Goal: Task Accomplishment & Management: Manage account settings

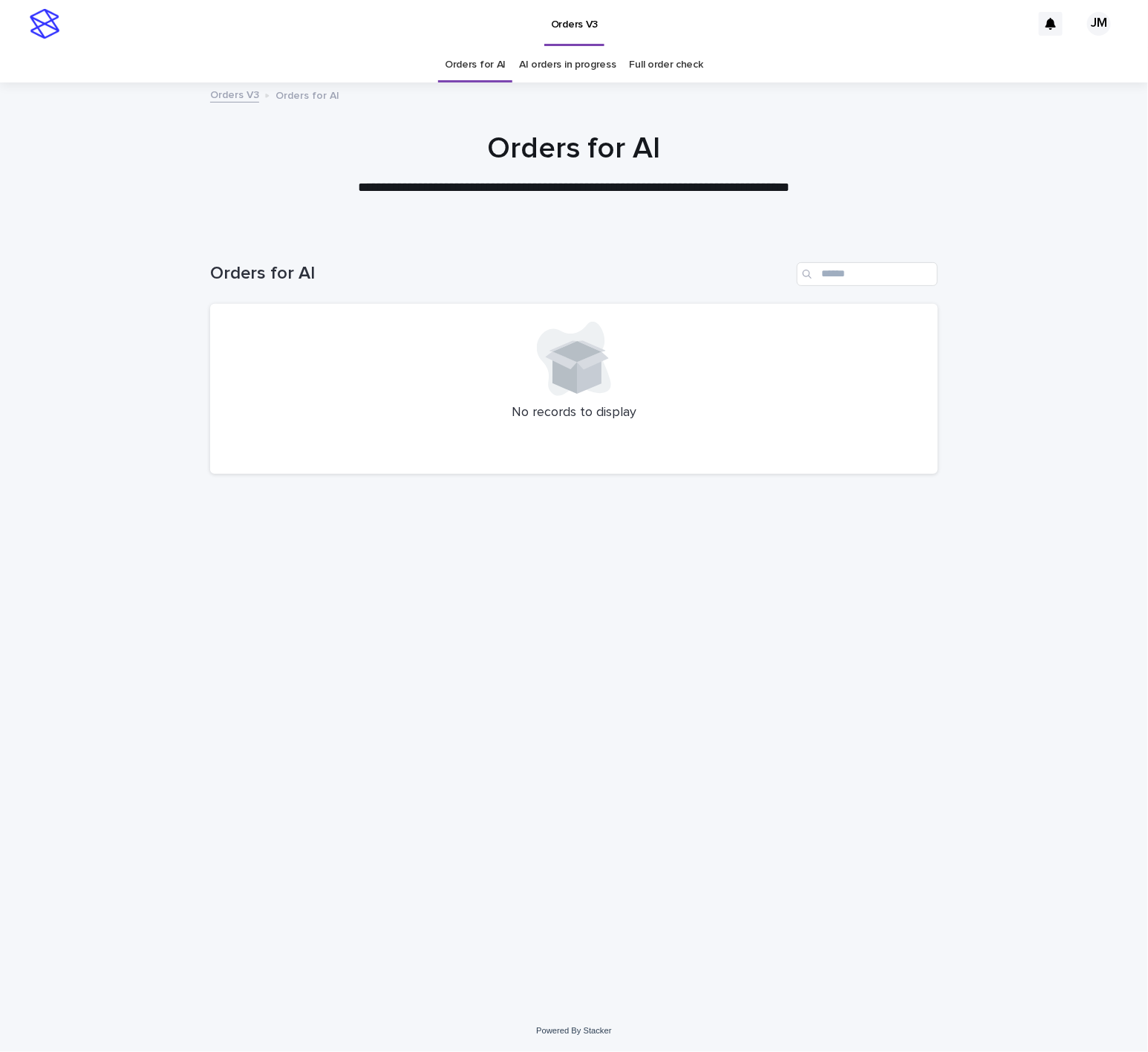
click at [558, 66] on link "AI orders in progress" at bounding box center [567, 65] width 97 height 35
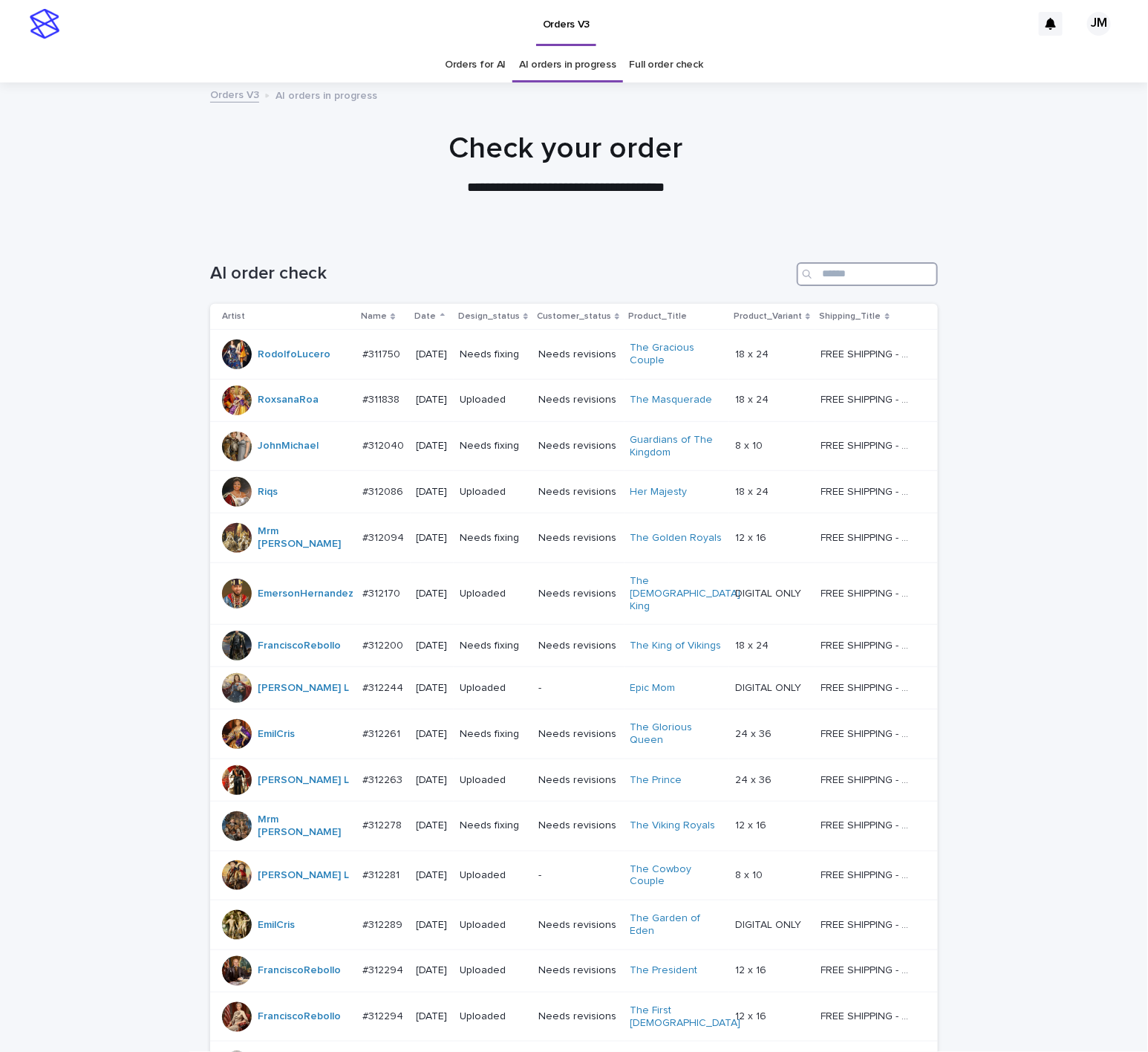
click at [856, 275] on input "Search" at bounding box center [867, 274] width 141 height 24
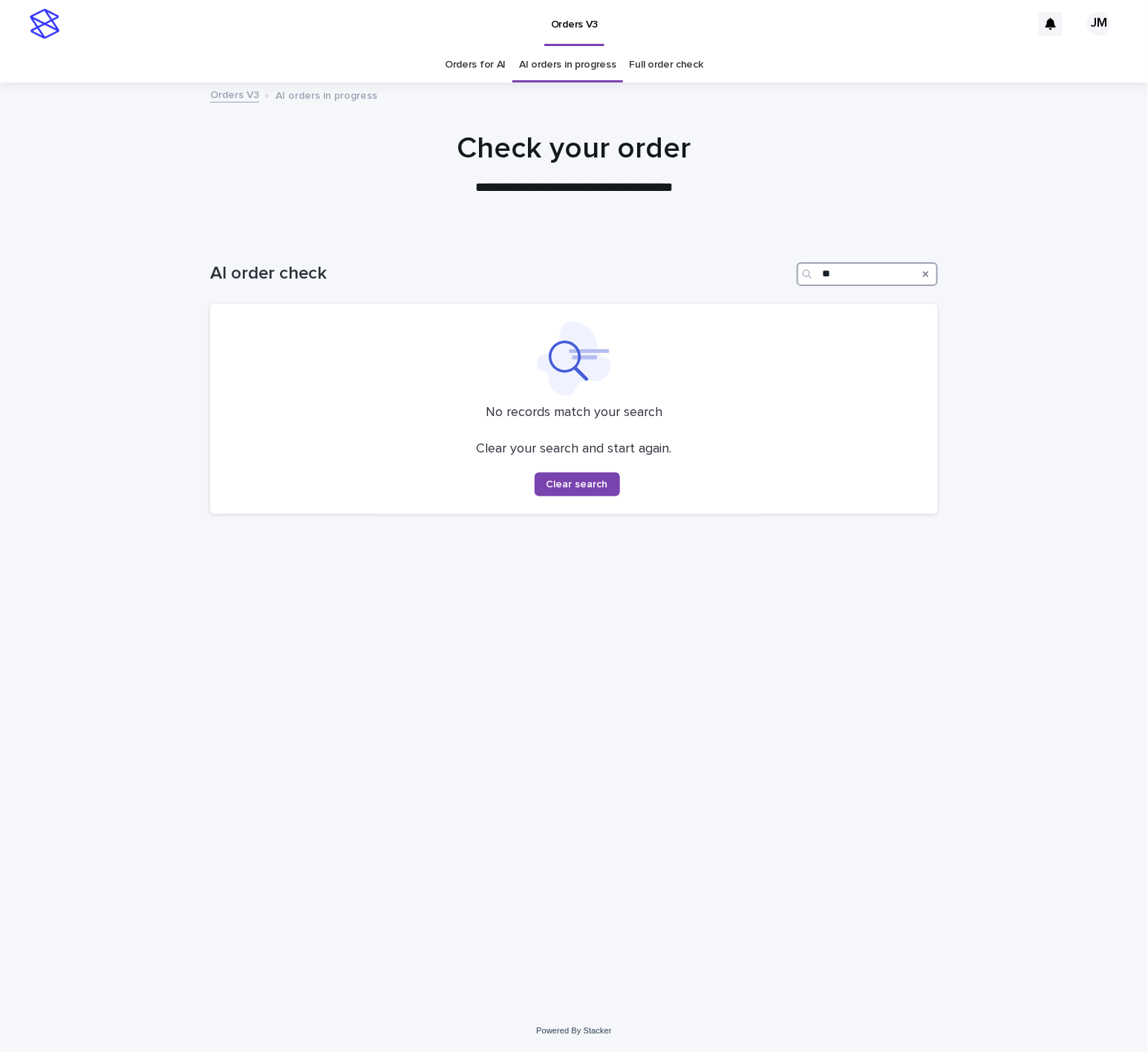
type input "*"
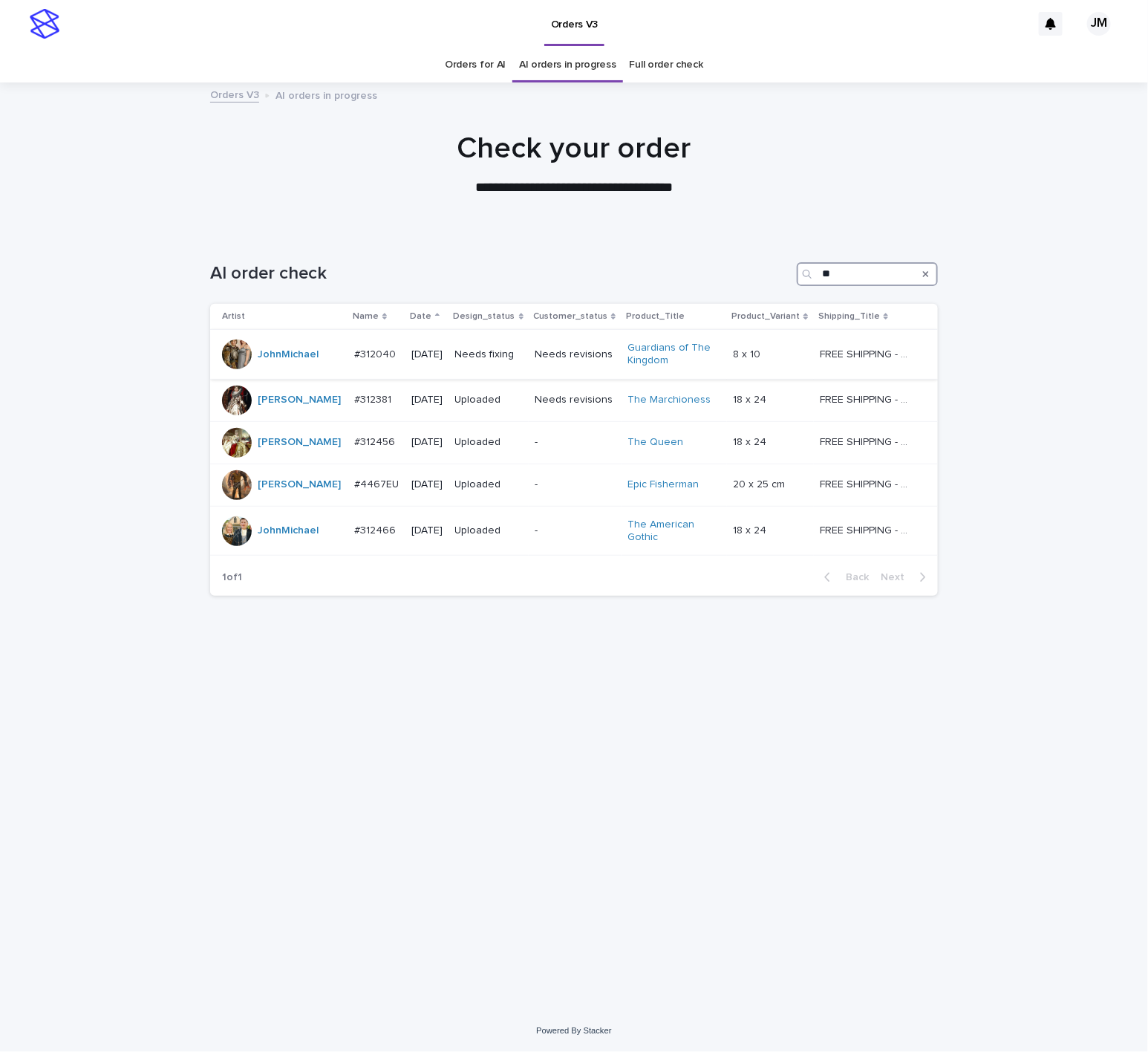
type input "**"
click at [443, 355] on p "2025-07-31" at bounding box center [427, 354] width 32 height 12
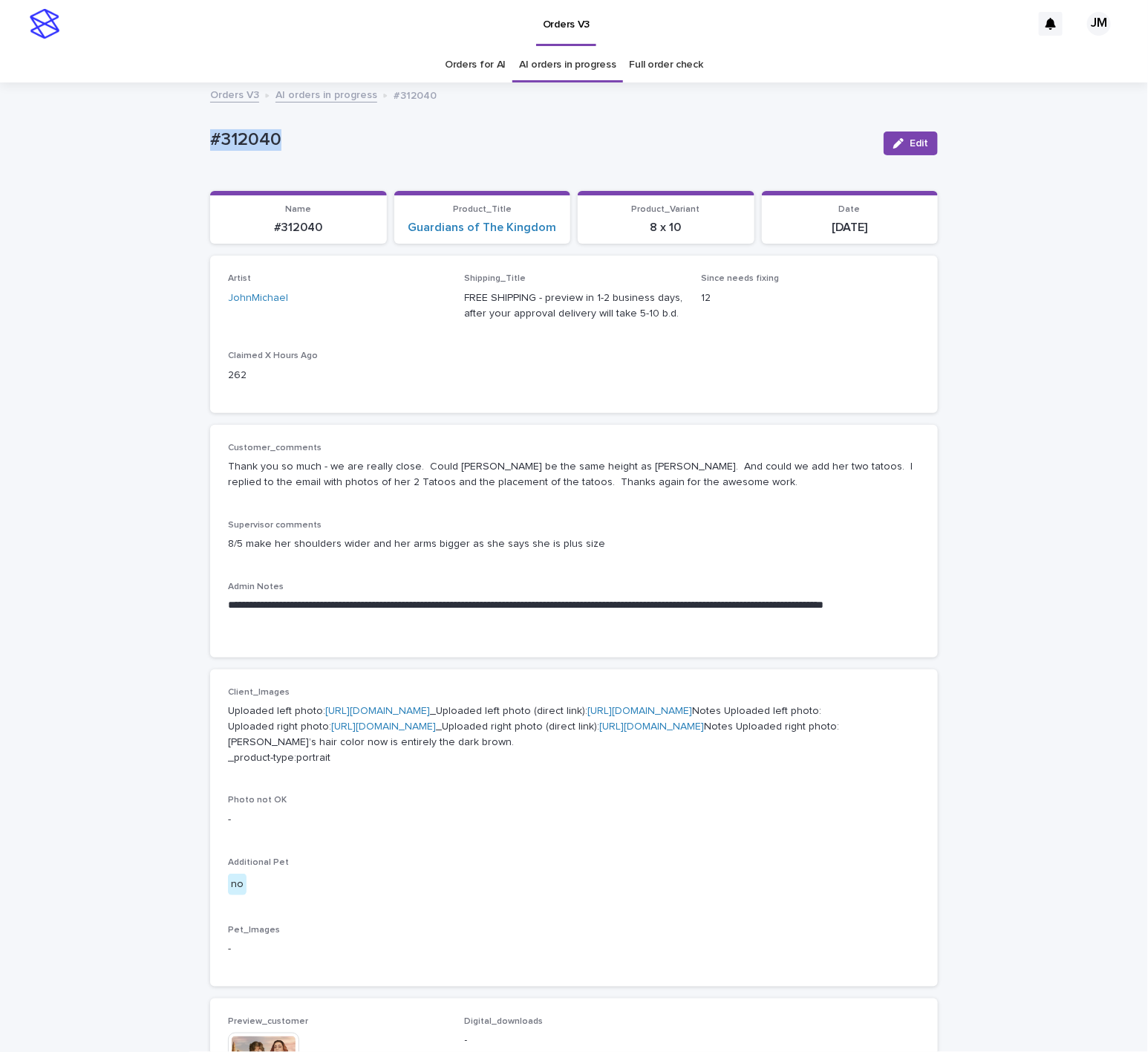
drag, startPoint x: 180, startPoint y: 131, endPoint x: 278, endPoint y: 137, distance: 98.2
click at [278, 137] on div "Loading... Saving… Loading... Saving… #312040 Edit #312040 Edit Sorry, there wa…" at bounding box center [574, 810] width 1148 height 1451
copy p "#312040"
click at [481, 56] on link "Orders for AI" at bounding box center [475, 65] width 61 height 35
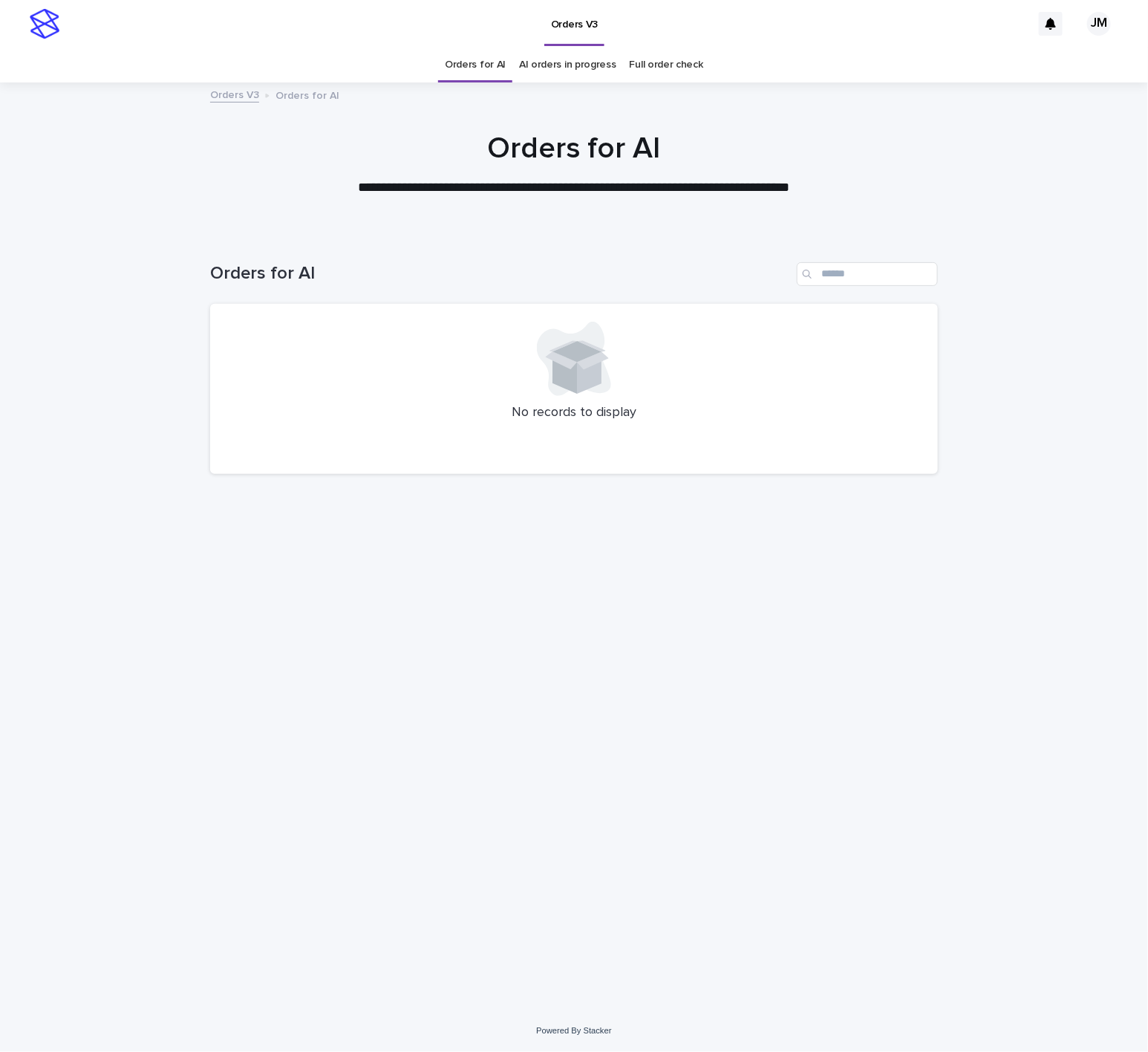
click at [554, 72] on link "AI orders in progress" at bounding box center [567, 65] width 97 height 35
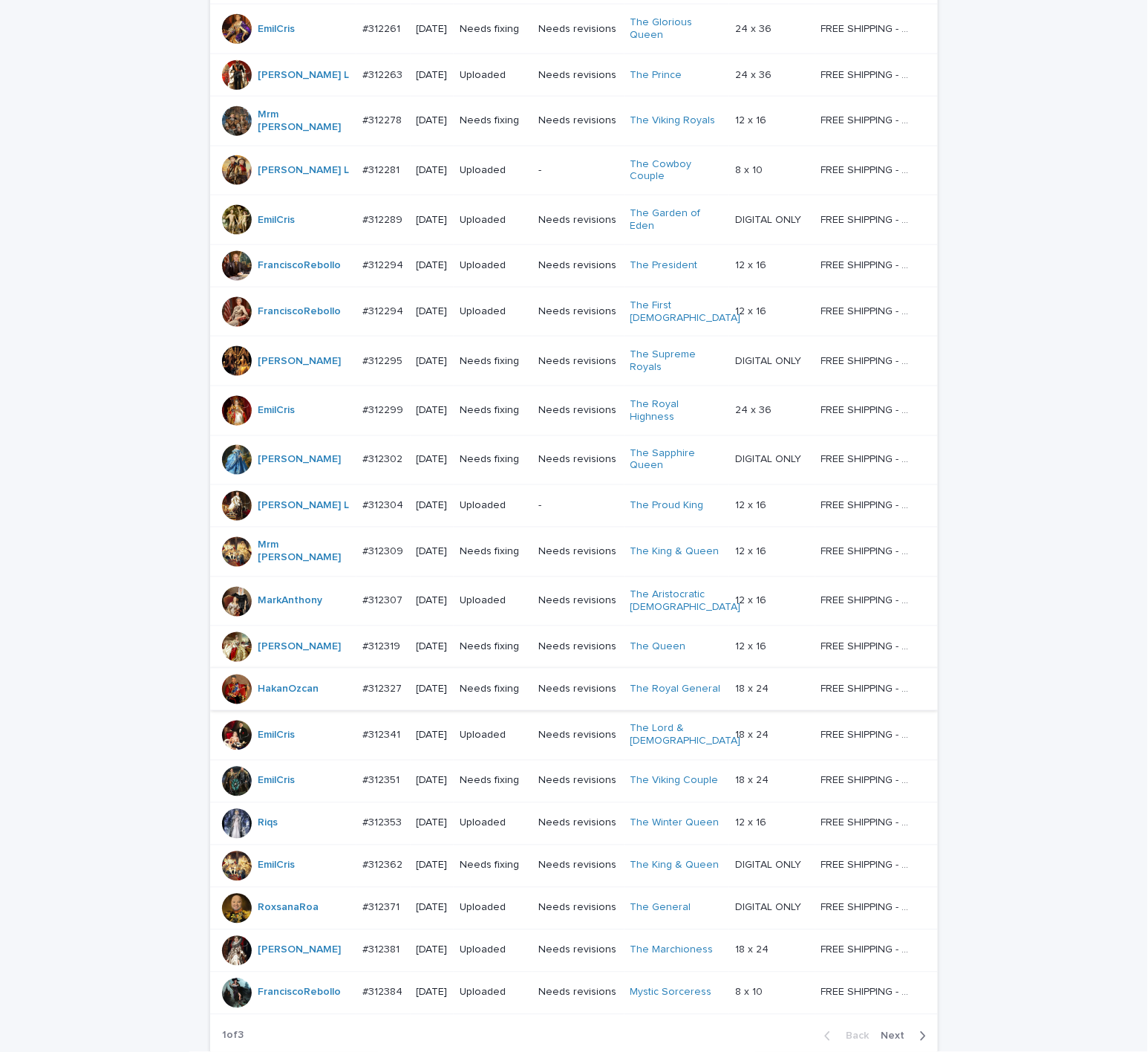
scroll to position [927, 0]
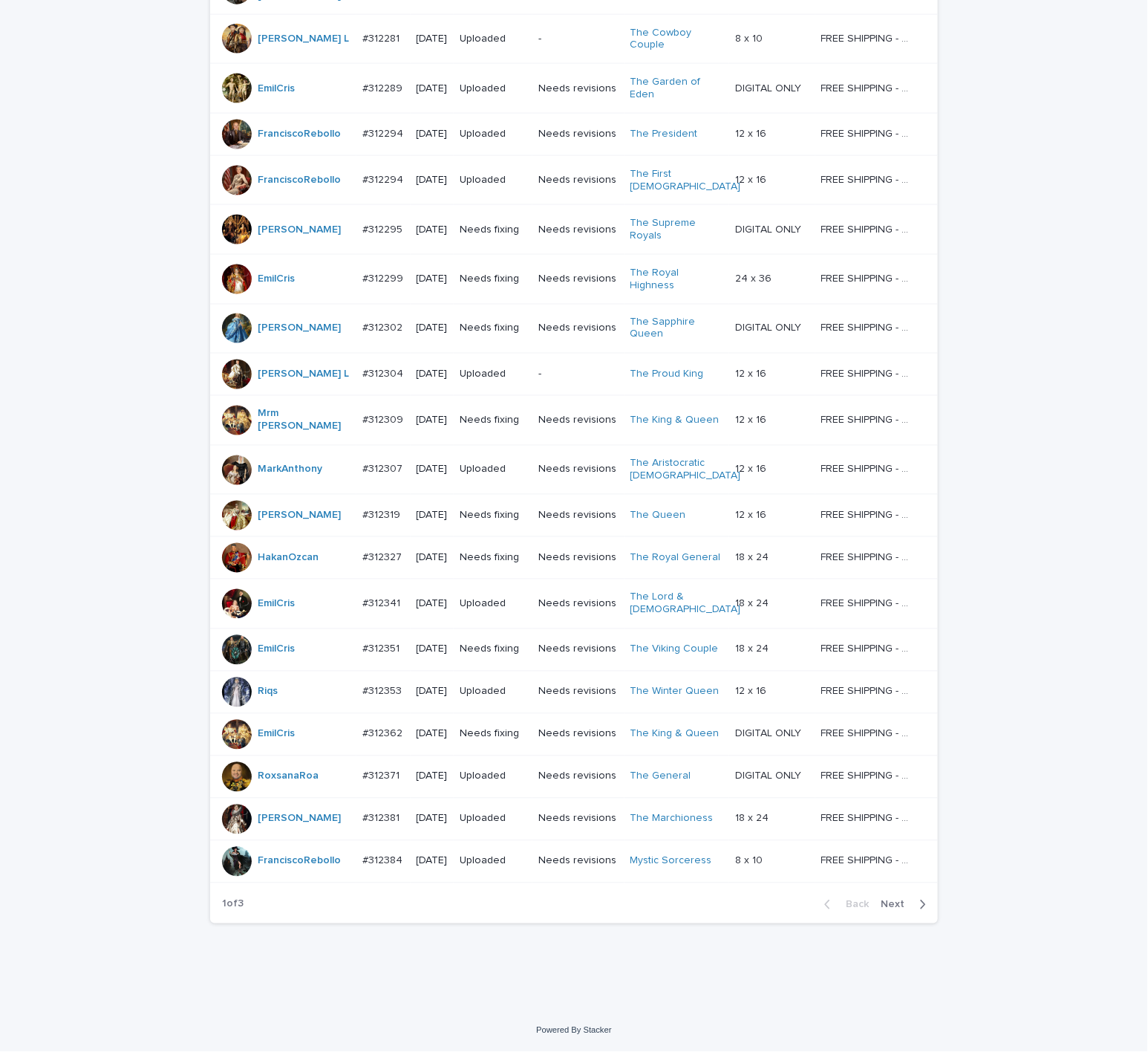
click at [903, 900] on span "Next" at bounding box center [896, 904] width 32 height 11
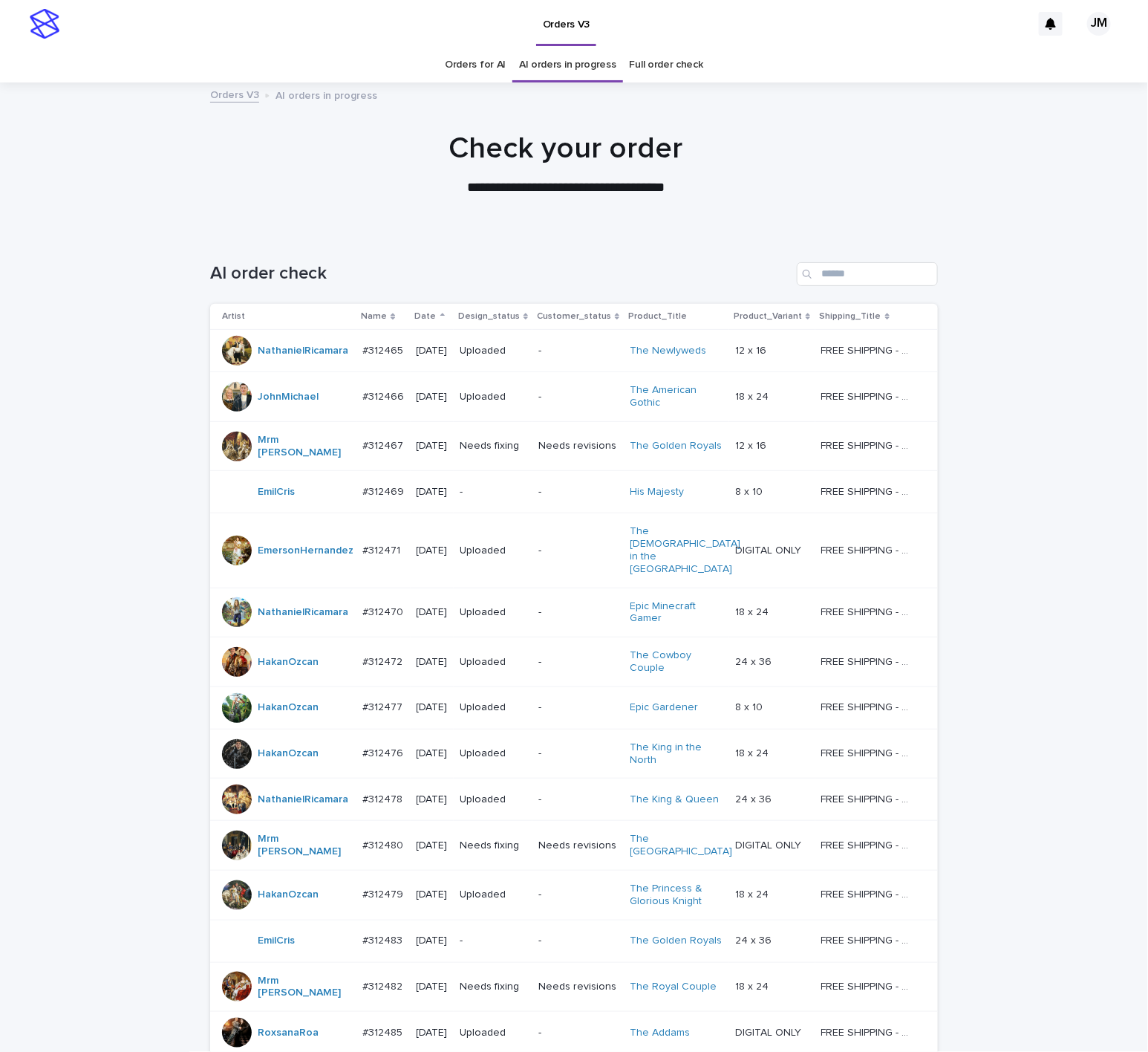
click at [586, 398] on p "-" at bounding box center [578, 396] width 81 height 12
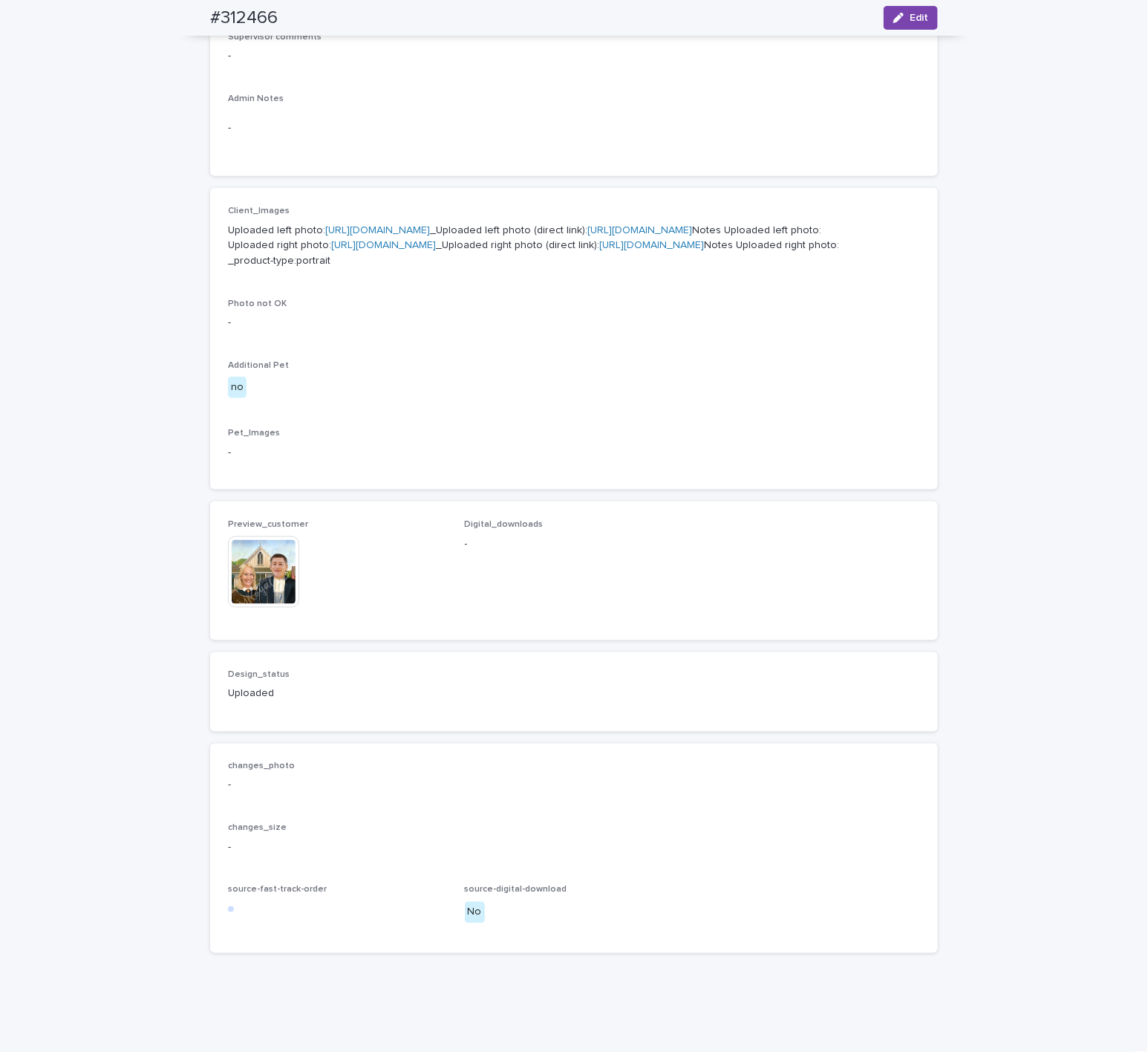
scroll to position [668, 0]
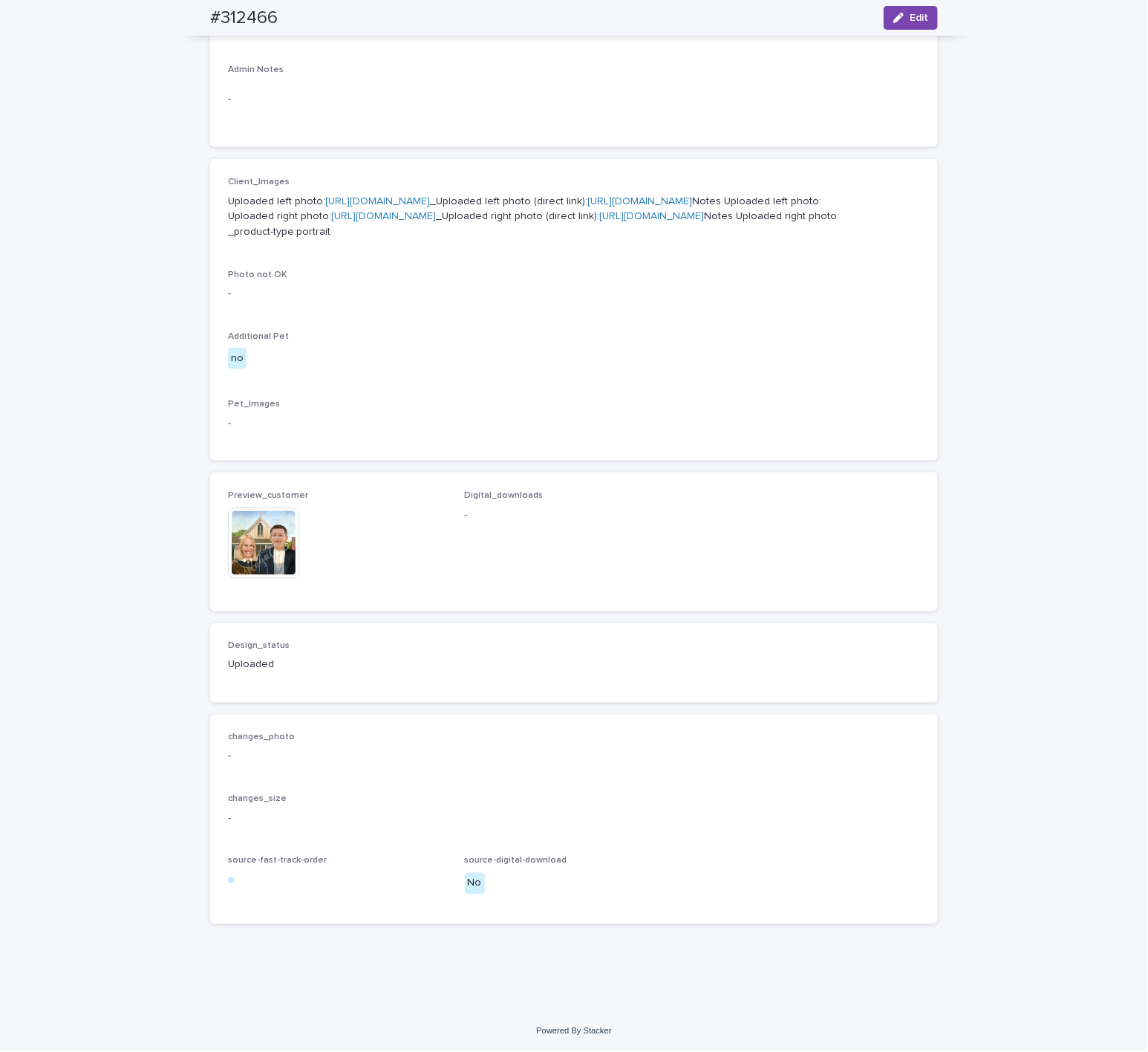
click at [281, 546] on img at bounding box center [264, 543] width 71 height 71
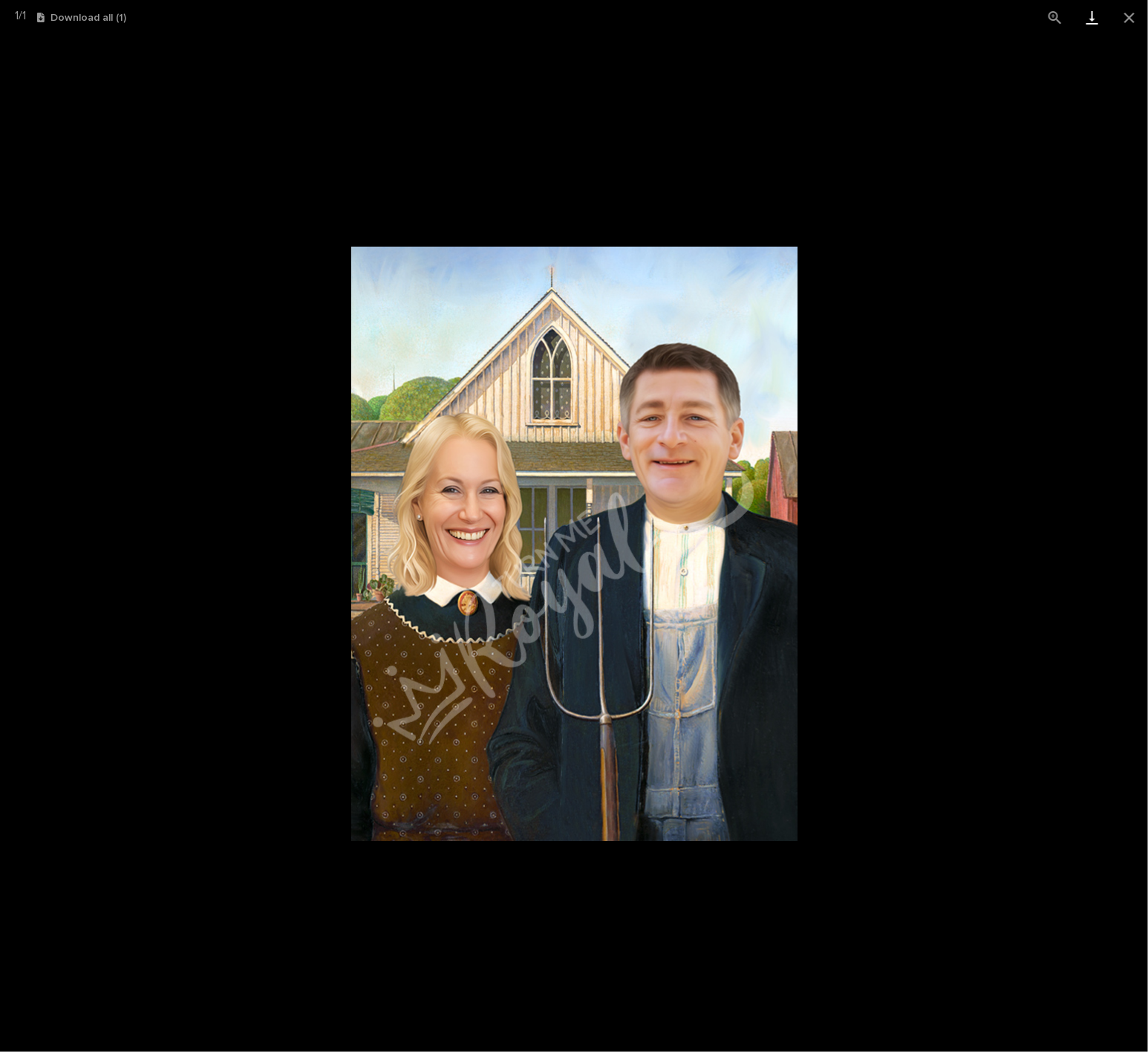
click at [1105, 22] on link "Download" at bounding box center [1092, 17] width 37 height 35
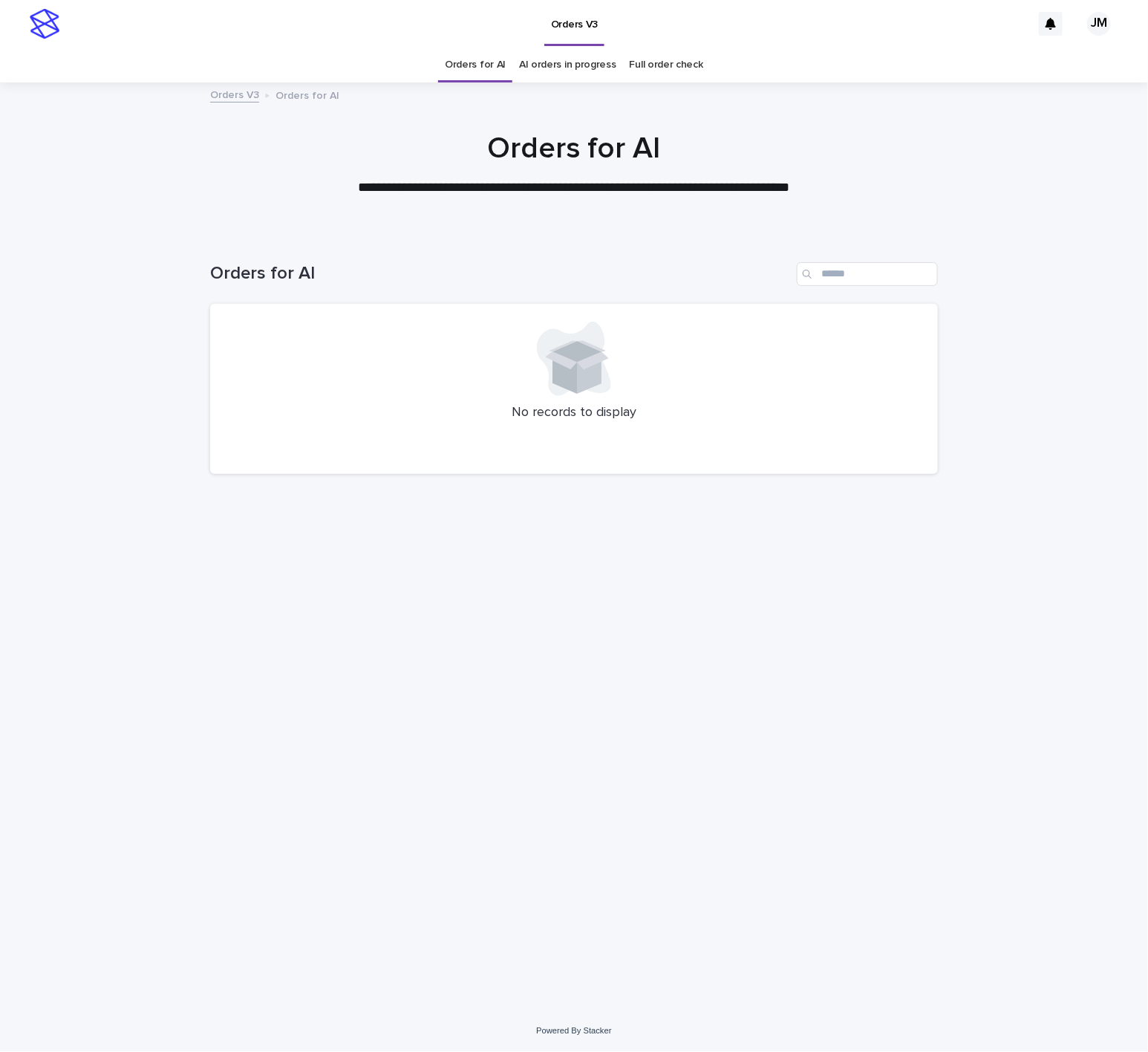
click at [558, 81] on link "AI orders in progress" at bounding box center [567, 65] width 97 height 35
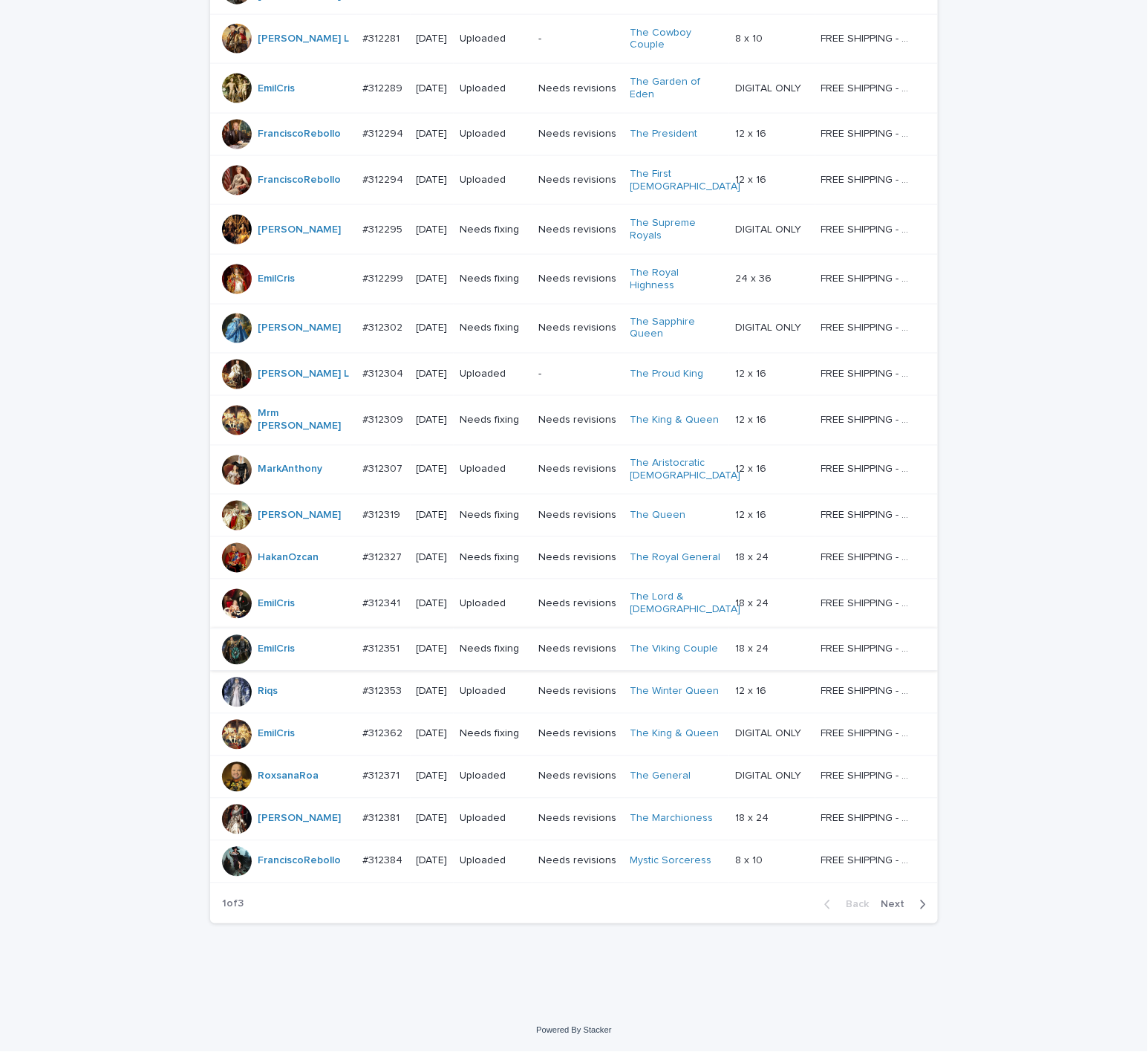
scroll to position [927, 0]
click at [901, 903] on span "Next" at bounding box center [896, 904] width 32 height 11
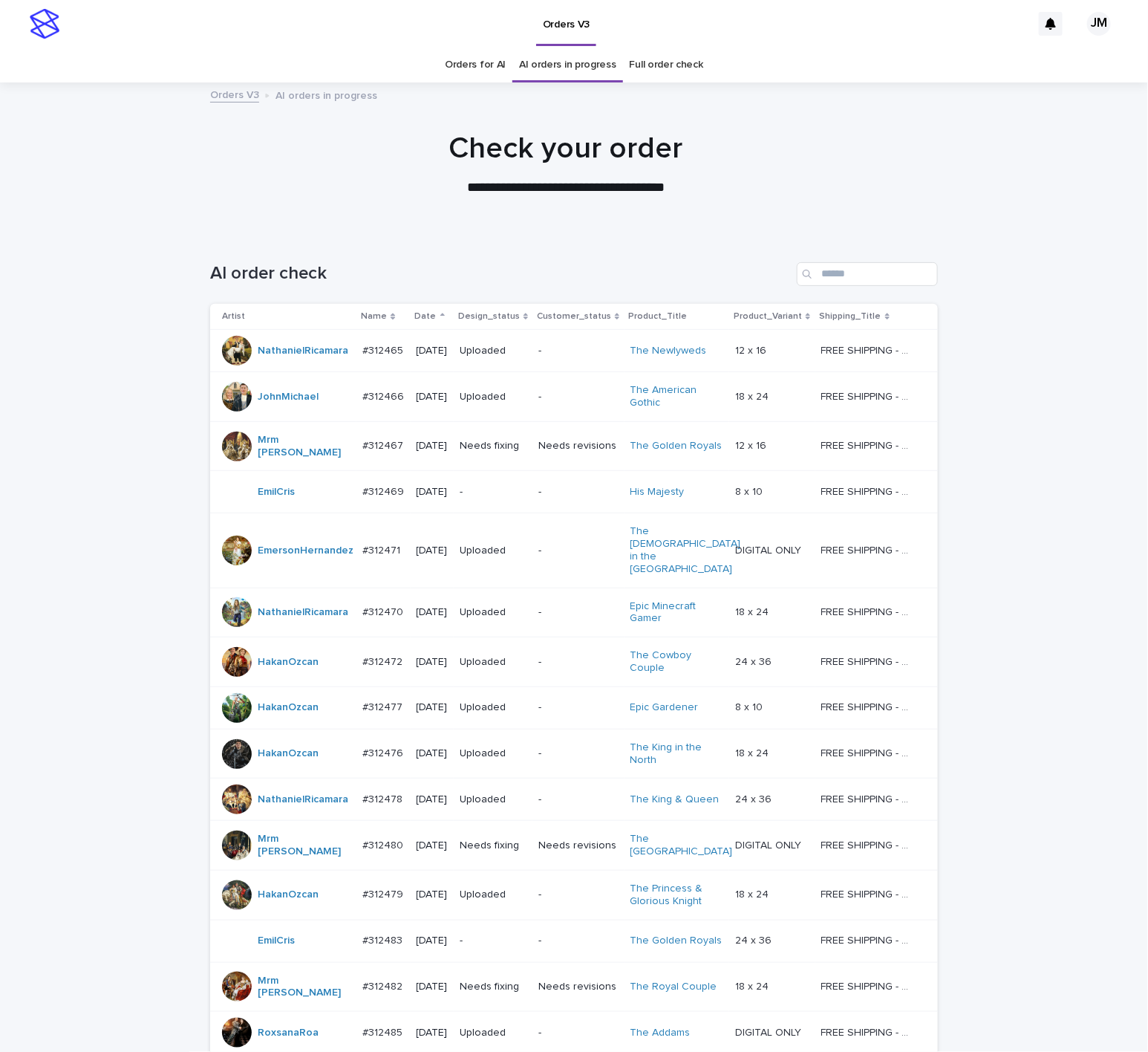
click at [452, 49] on link "Orders for AI" at bounding box center [475, 65] width 61 height 35
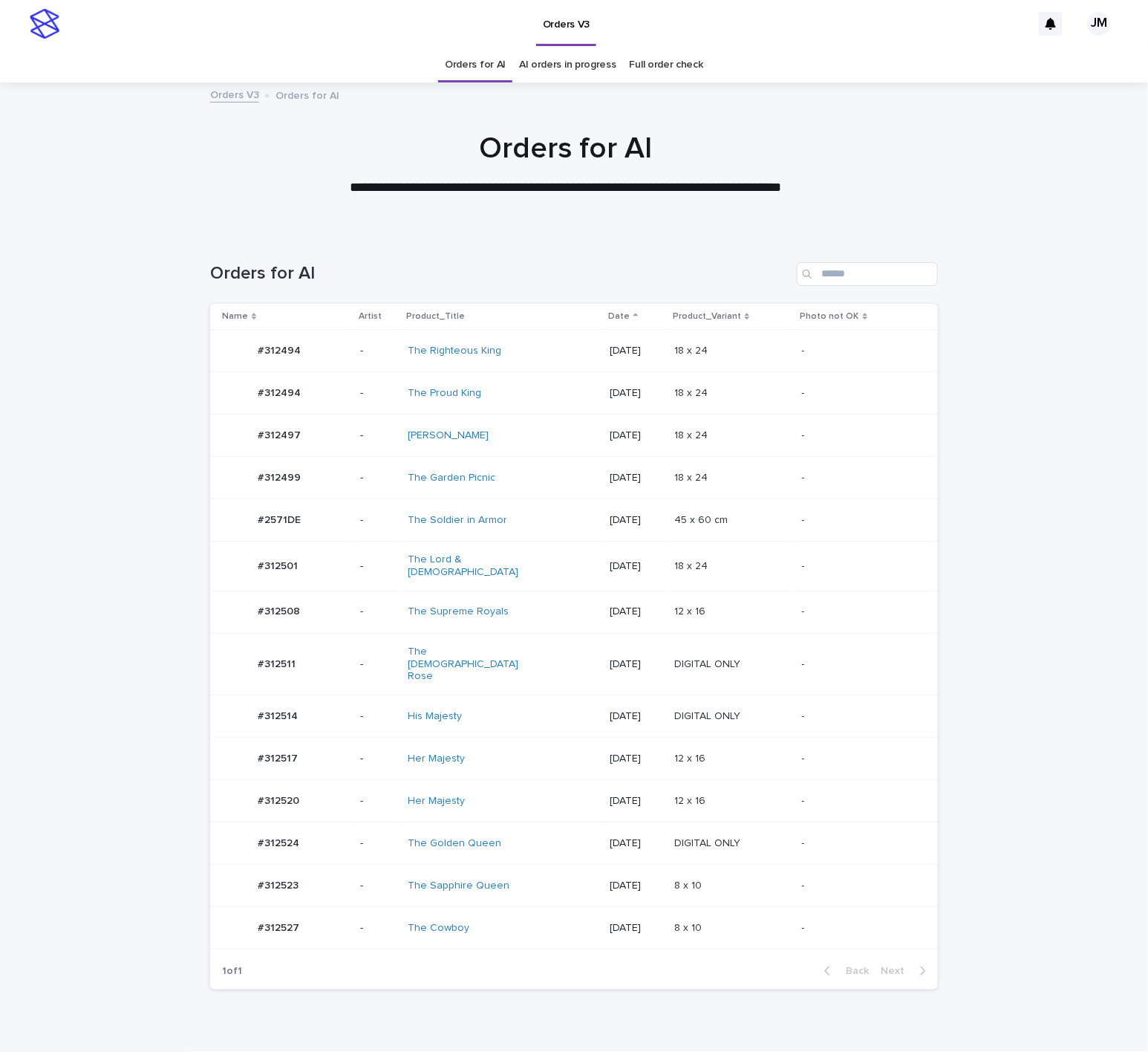
click at [531, 643] on div "The Lady Rose" at bounding box center [502, 663] width 190 height 49
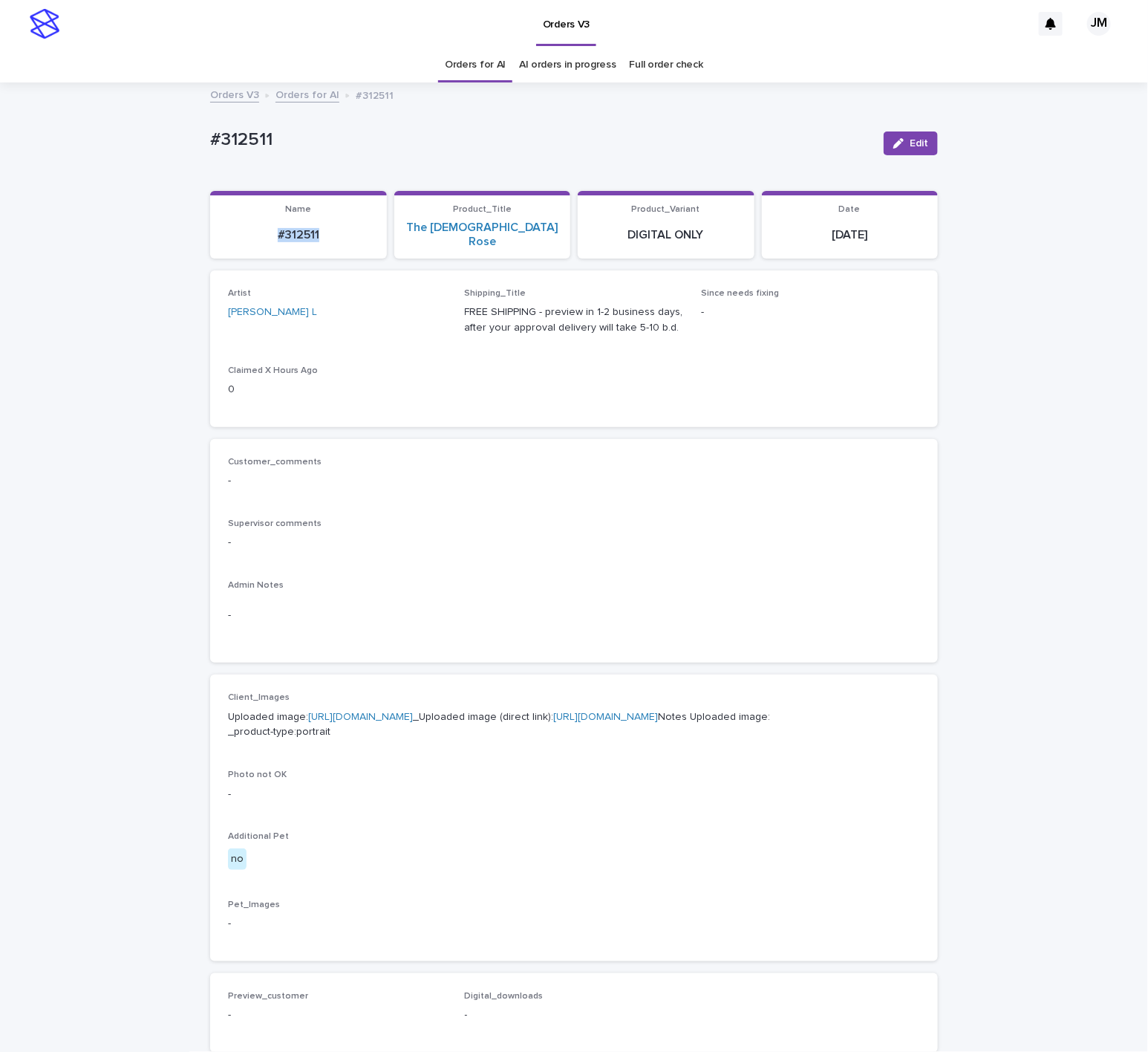
drag, startPoint x: 320, startPoint y: 228, endPoint x: 275, endPoint y: 229, distance: 45.0
click at [237, 228] on p "#312511" at bounding box center [298, 235] width 159 height 14
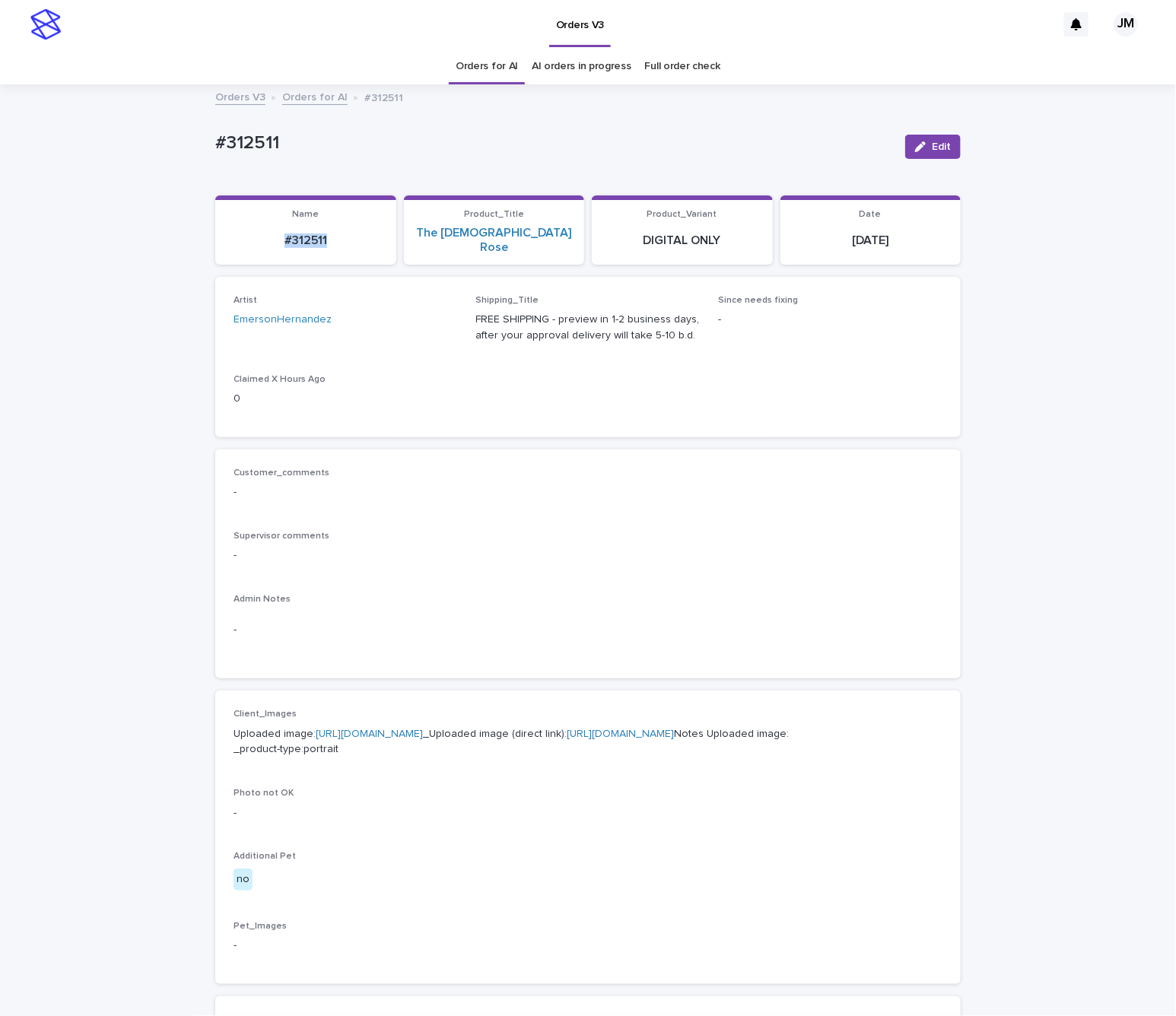
click at [595, 62] on link "AI orders in progress" at bounding box center [581, 66] width 99 height 36
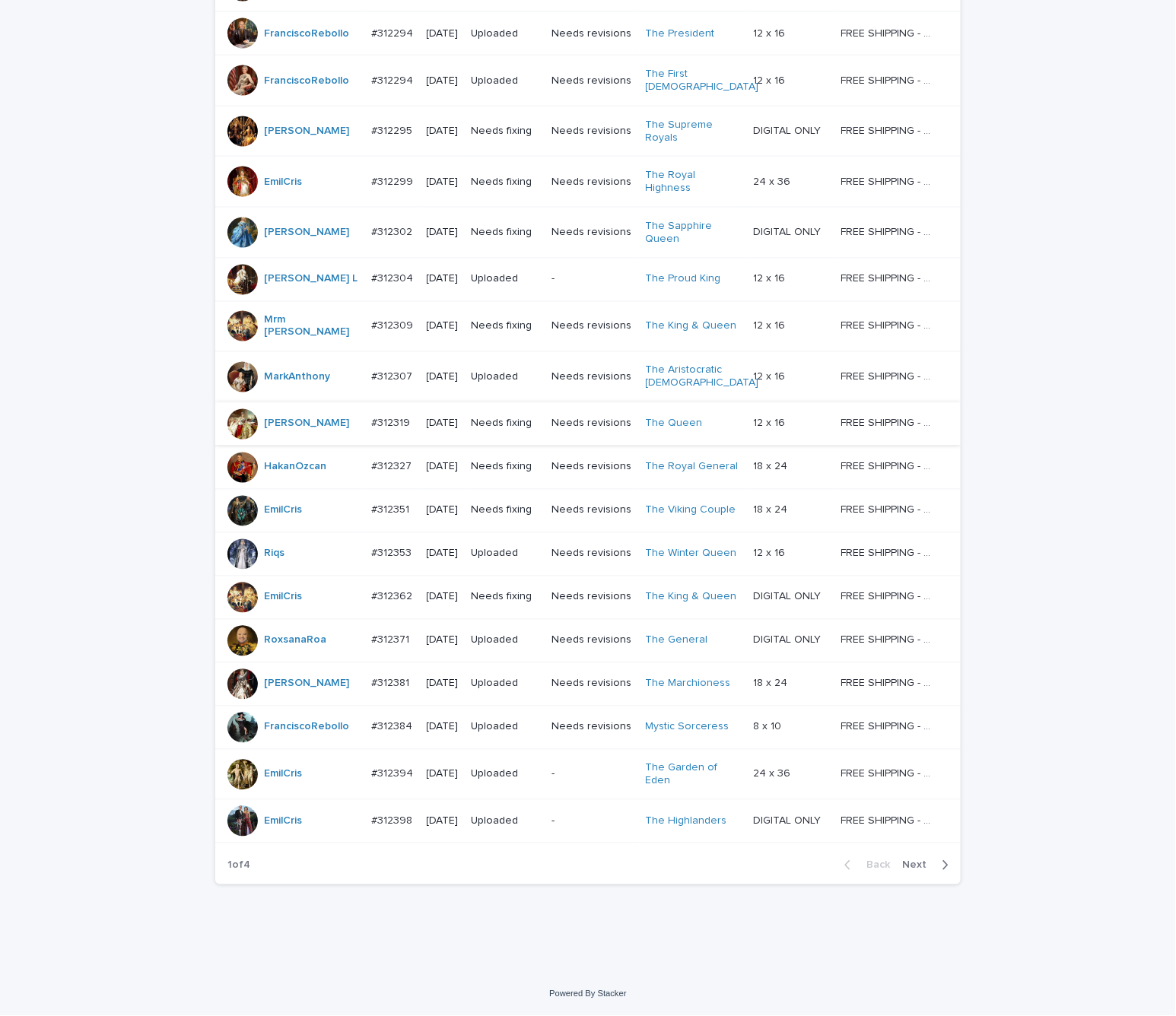
scroll to position [1009, 0]
click at [900, 859] on button "Next" at bounding box center [929, 866] width 65 height 14
click at [900, 858] on div "Back Next" at bounding box center [896, 866] width 128 height 38
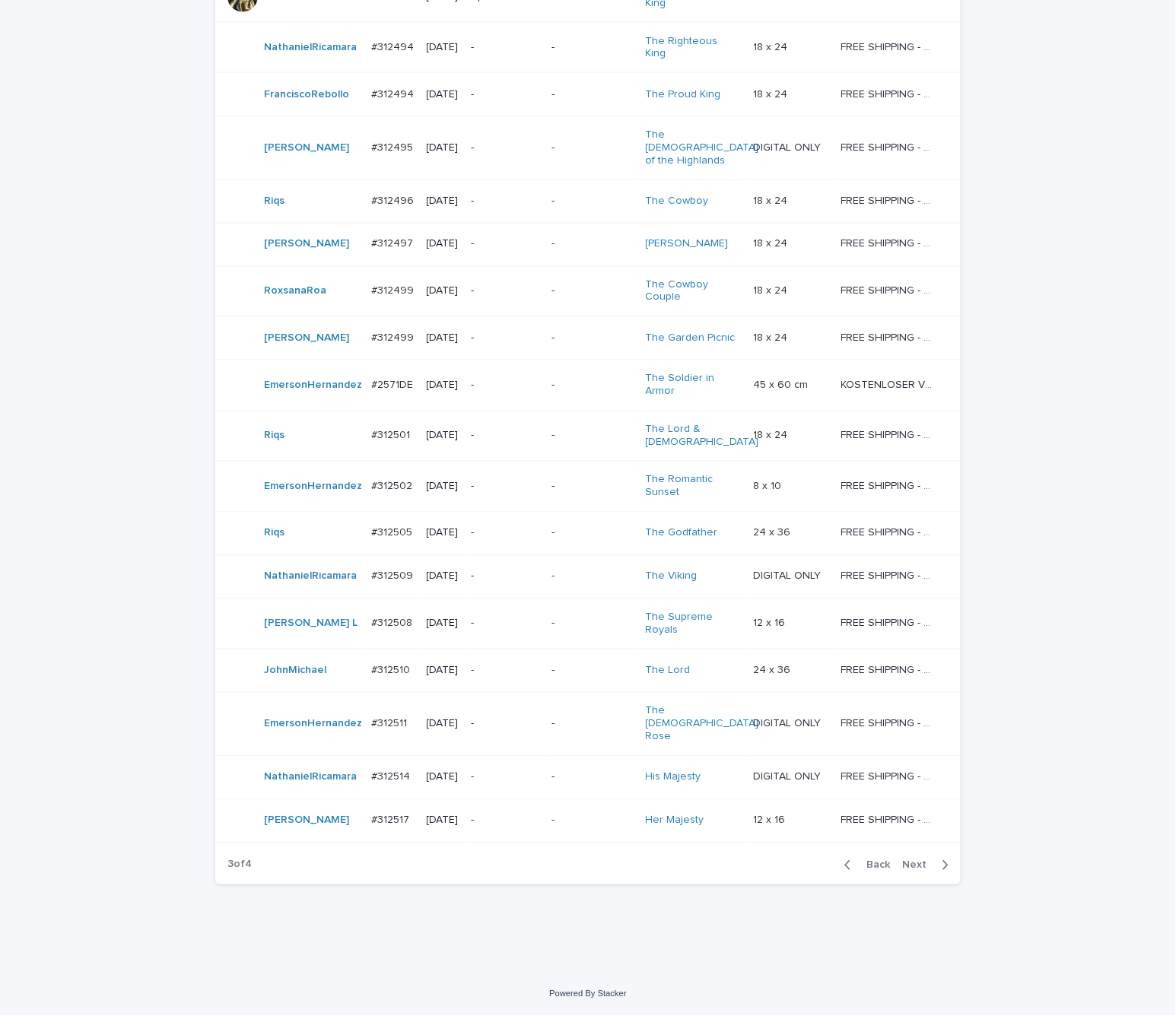
scroll to position [936, 0]
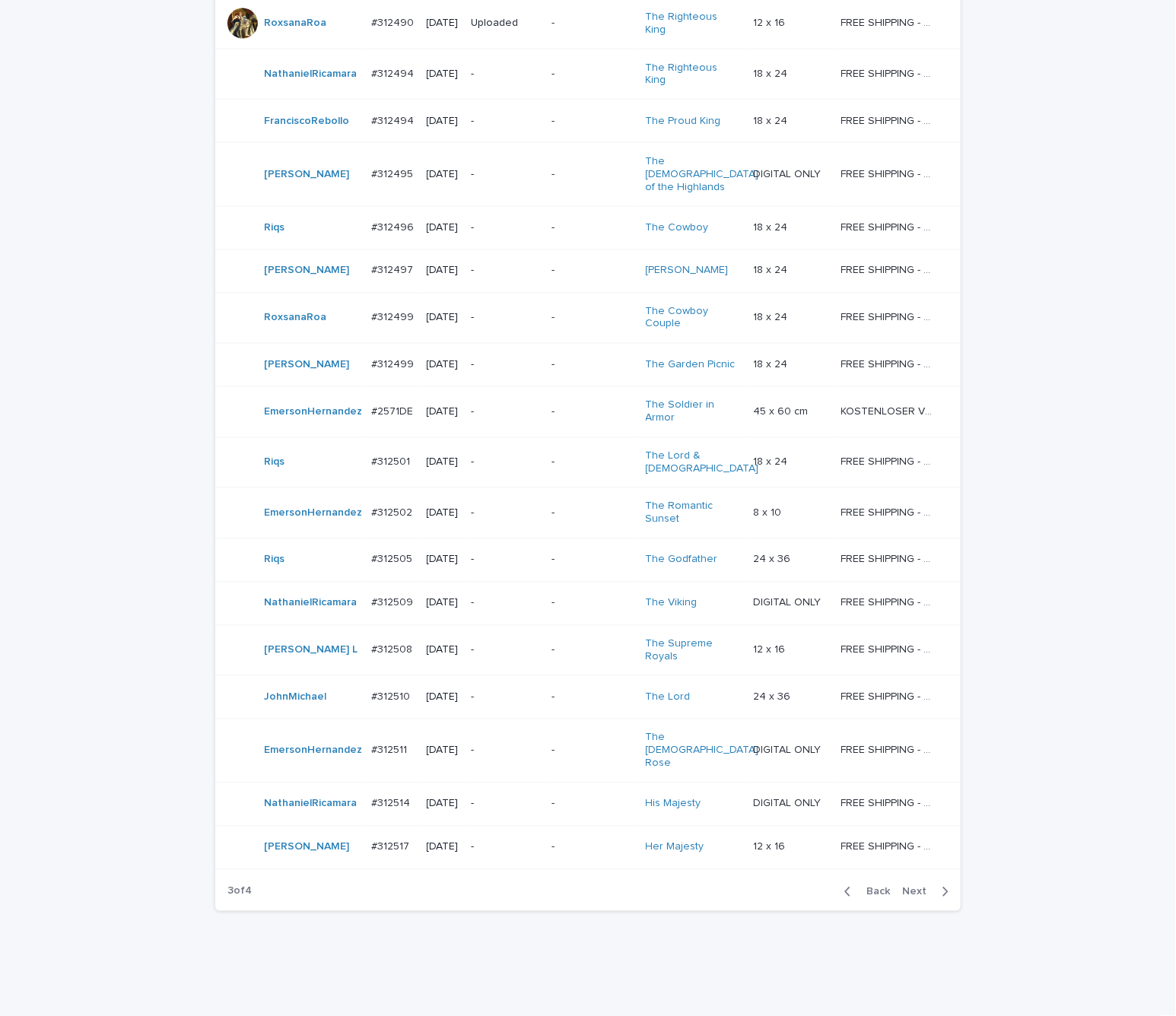
click at [912, 887] on span "Next" at bounding box center [918, 892] width 33 height 11
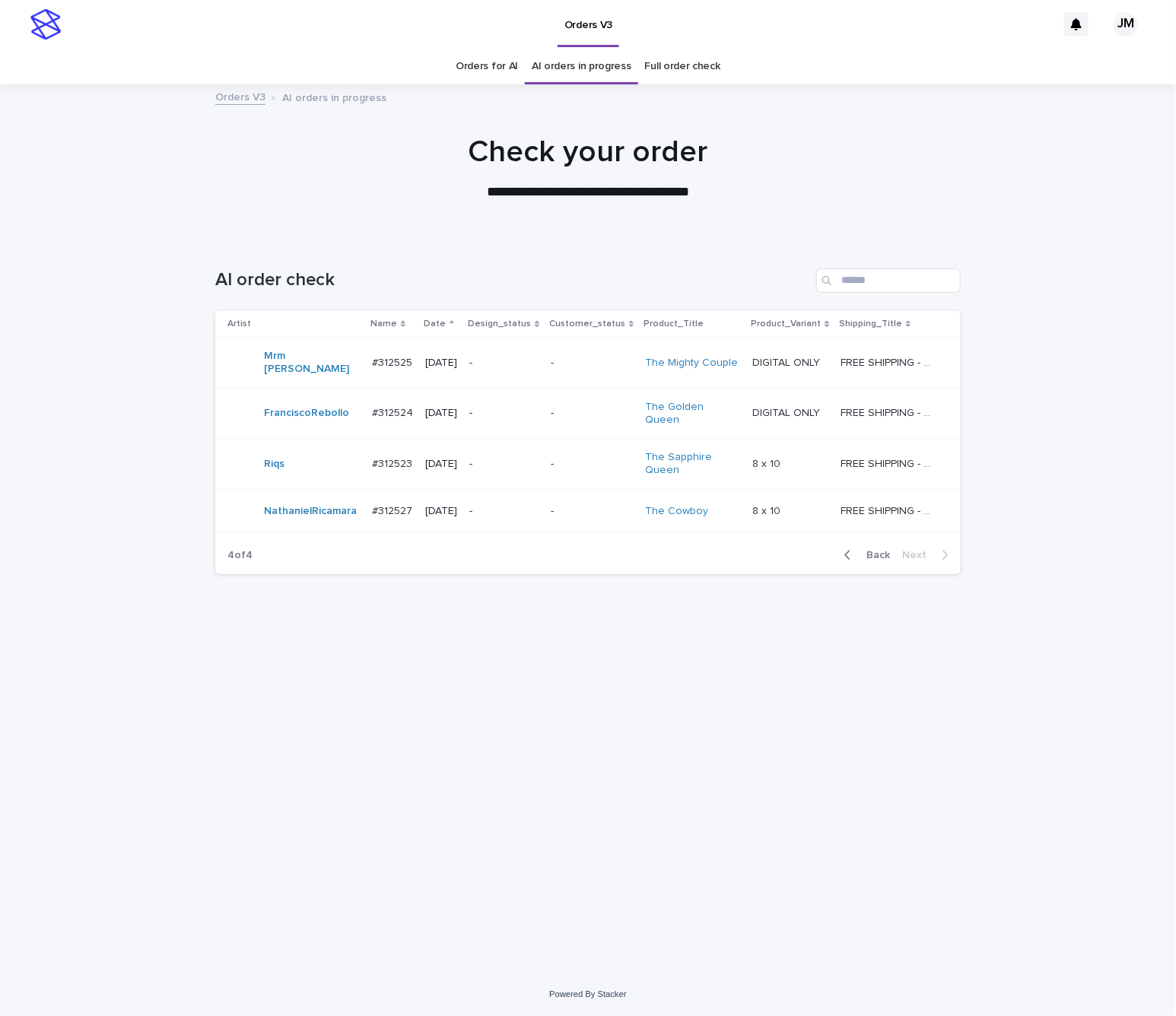
click at [868, 550] on span "Back" at bounding box center [873, 555] width 32 height 11
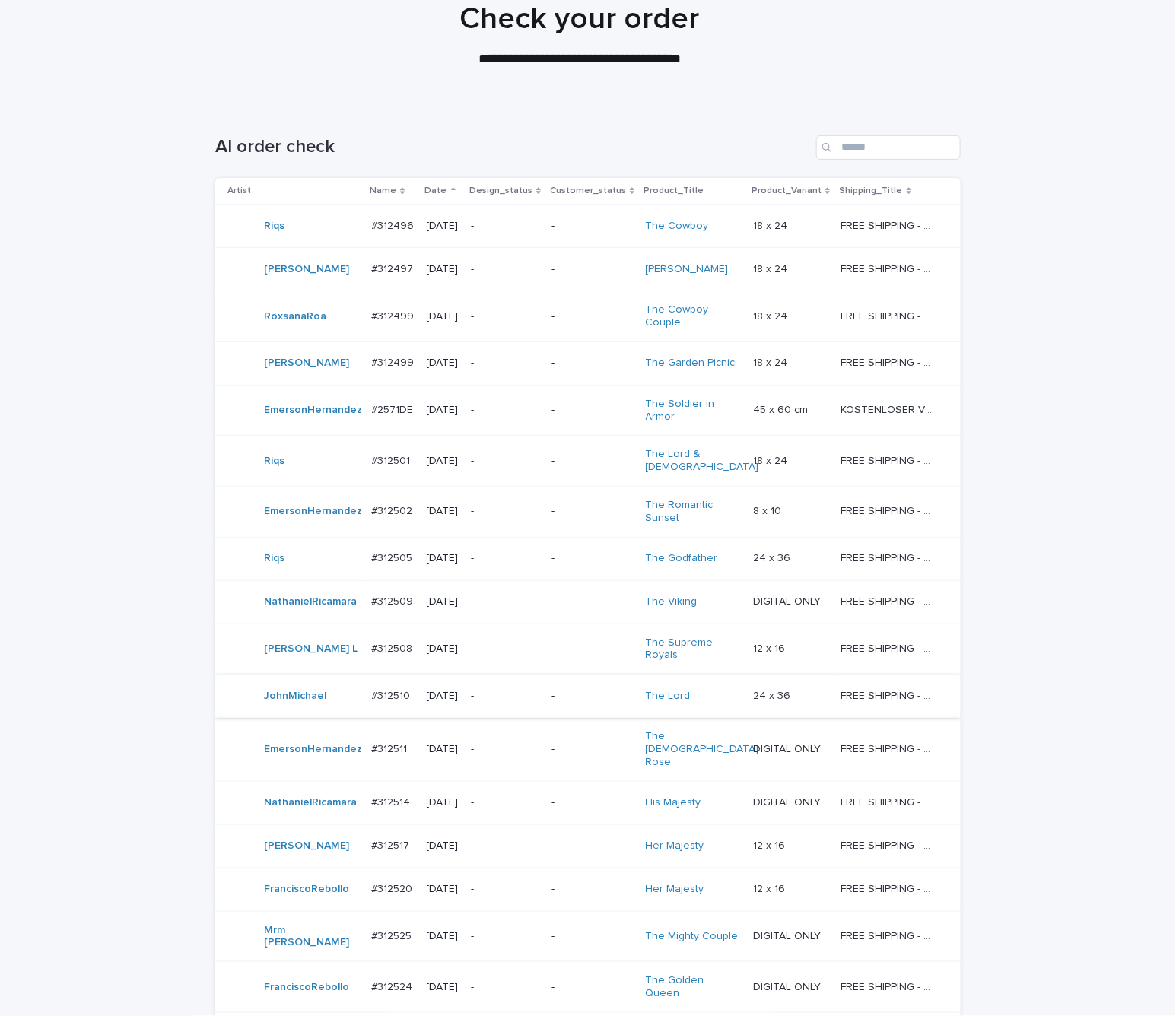
scroll to position [121, 0]
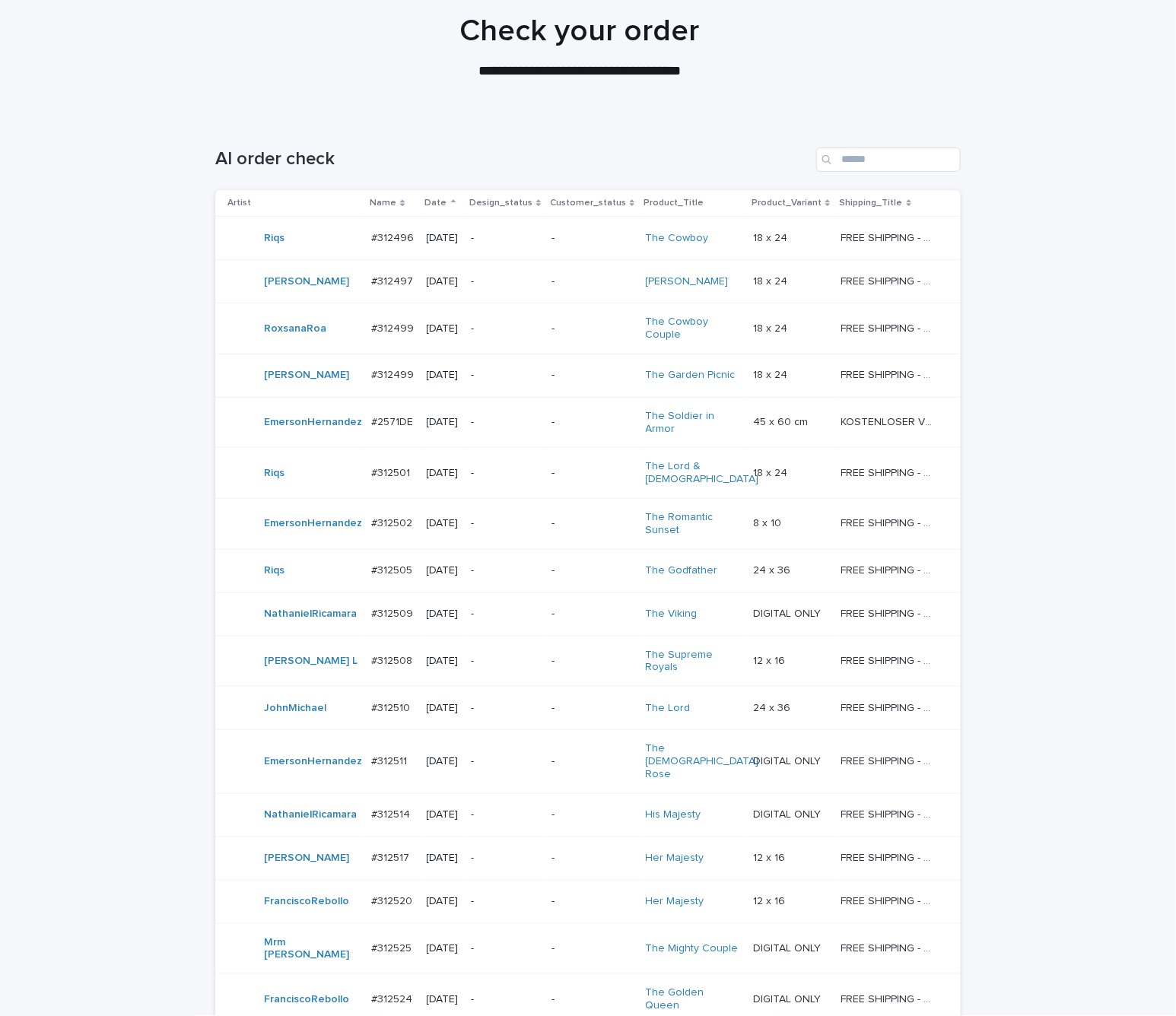
click at [496, 721] on div "-" at bounding box center [505, 708] width 68 height 26
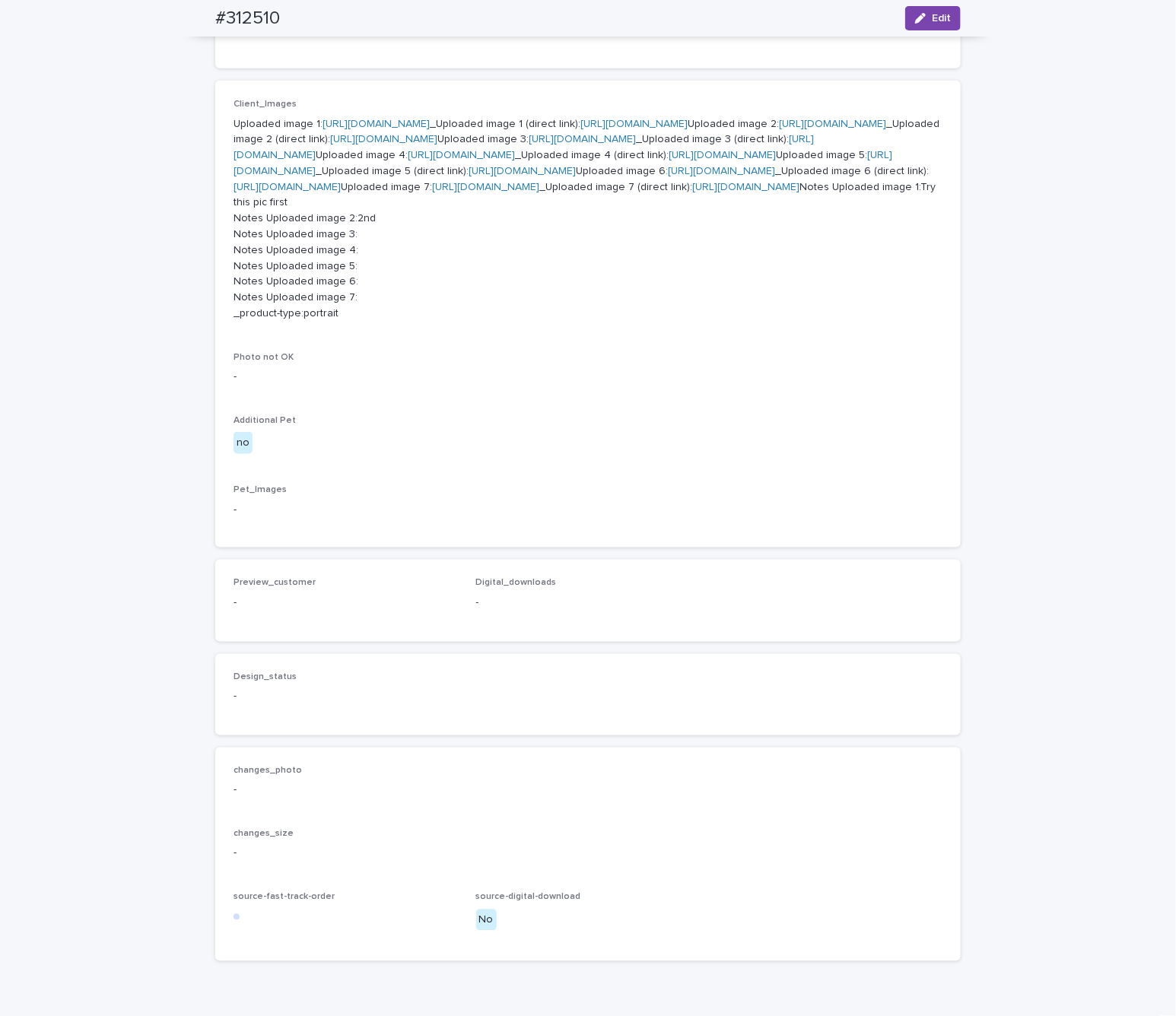
scroll to position [228, 0]
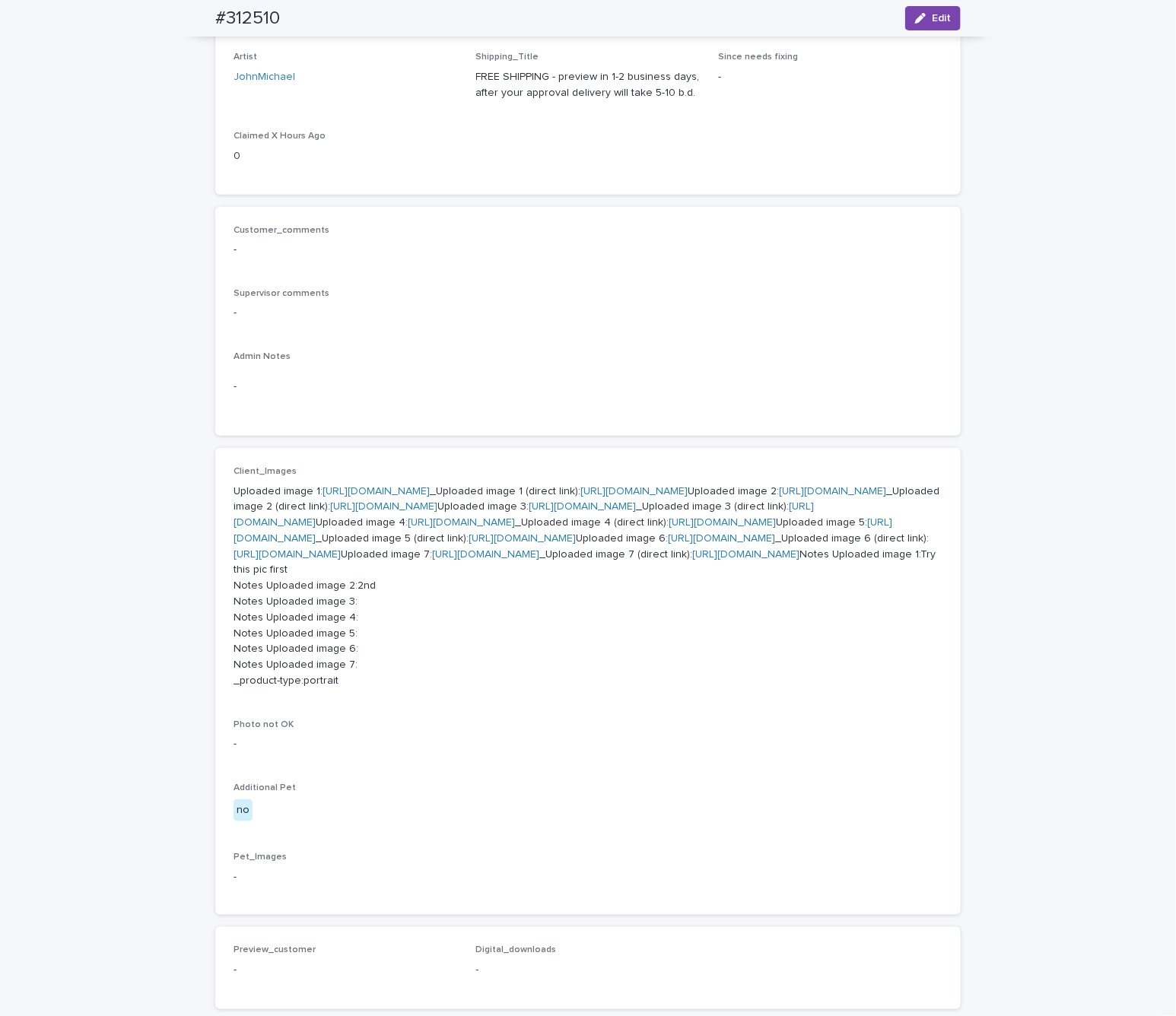
click at [580, 497] on link "[URL][DOMAIN_NAME]" at bounding box center [633, 491] width 107 height 11
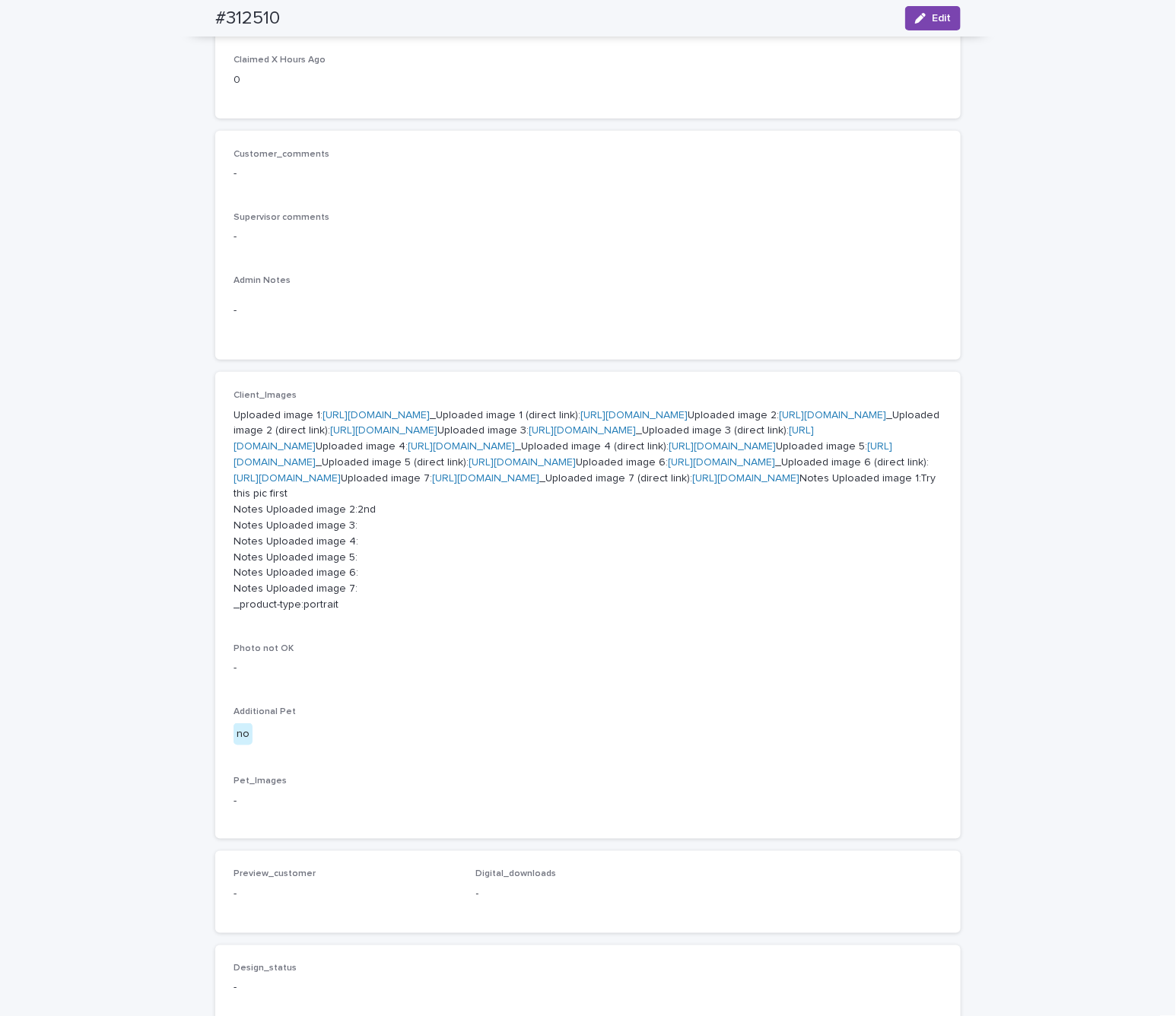
scroll to position [342, 0]
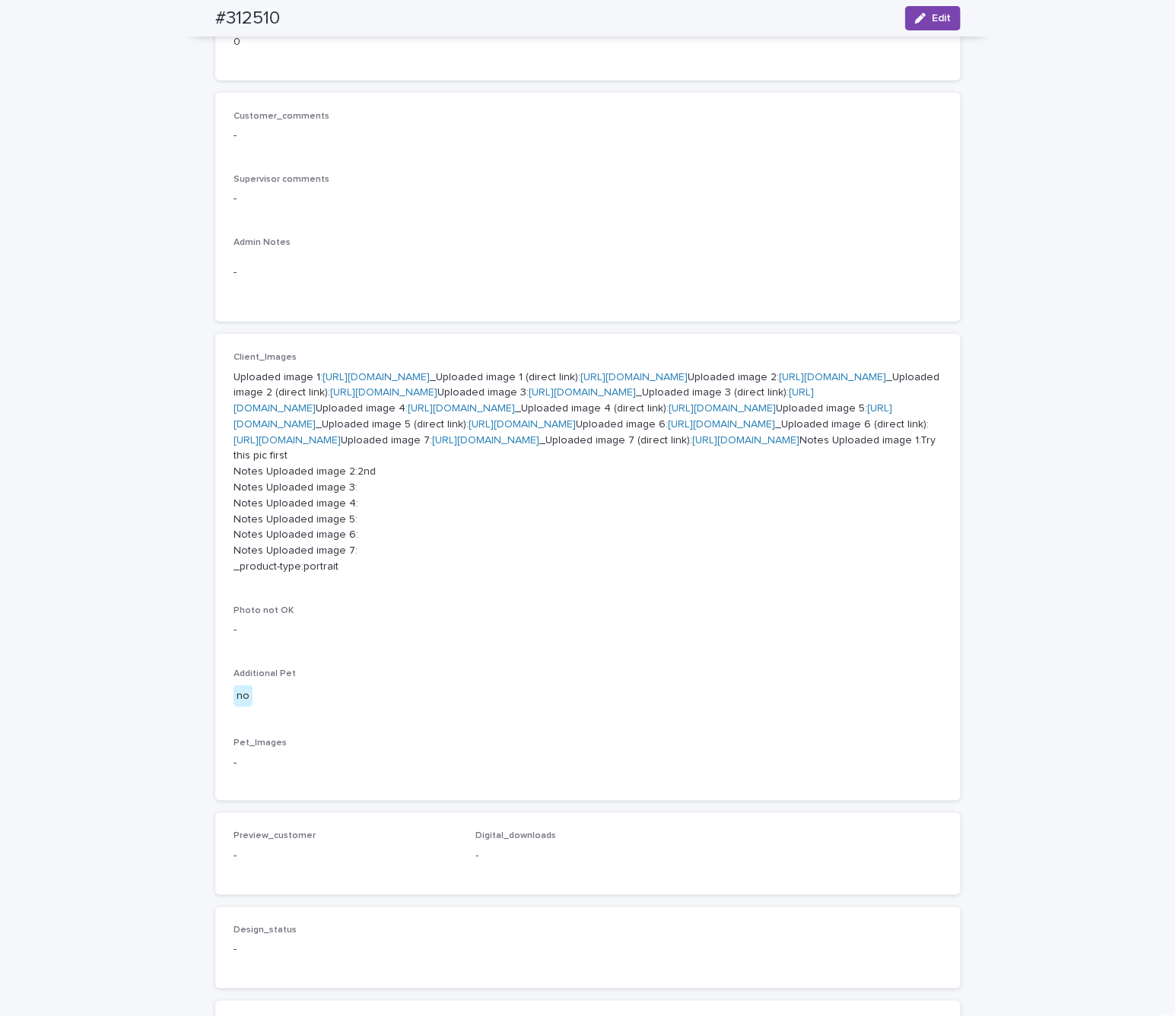
click at [437, 398] on link "[URL][DOMAIN_NAME]" at bounding box center [383, 392] width 107 height 11
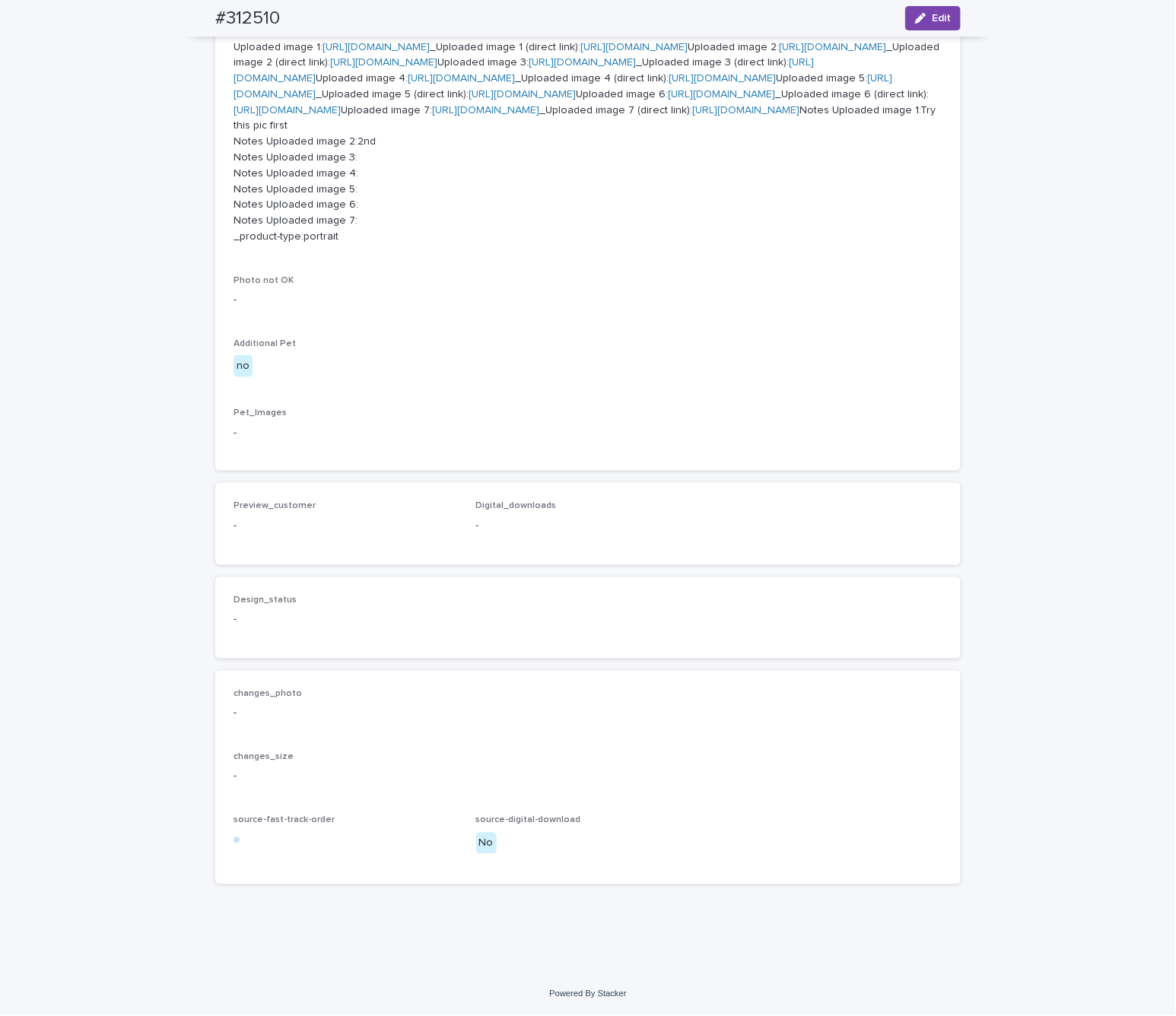
scroll to position [684, 0]
click at [425, 245] on p "Uploaded image 1: https://cdn.shopify.com-uploadkit.app/s/files/1/0033/4807/051…" at bounding box center [588, 143] width 709 height 206
click at [428, 68] on link "[URL][DOMAIN_NAME]" at bounding box center [383, 62] width 107 height 11
click at [668, 83] on link "[URL][DOMAIN_NAME]" at bounding box center [722, 78] width 107 height 11
click at [436, 83] on link "[URL][DOMAIN_NAME]" at bounding box center [524, 70] width 580 height 26
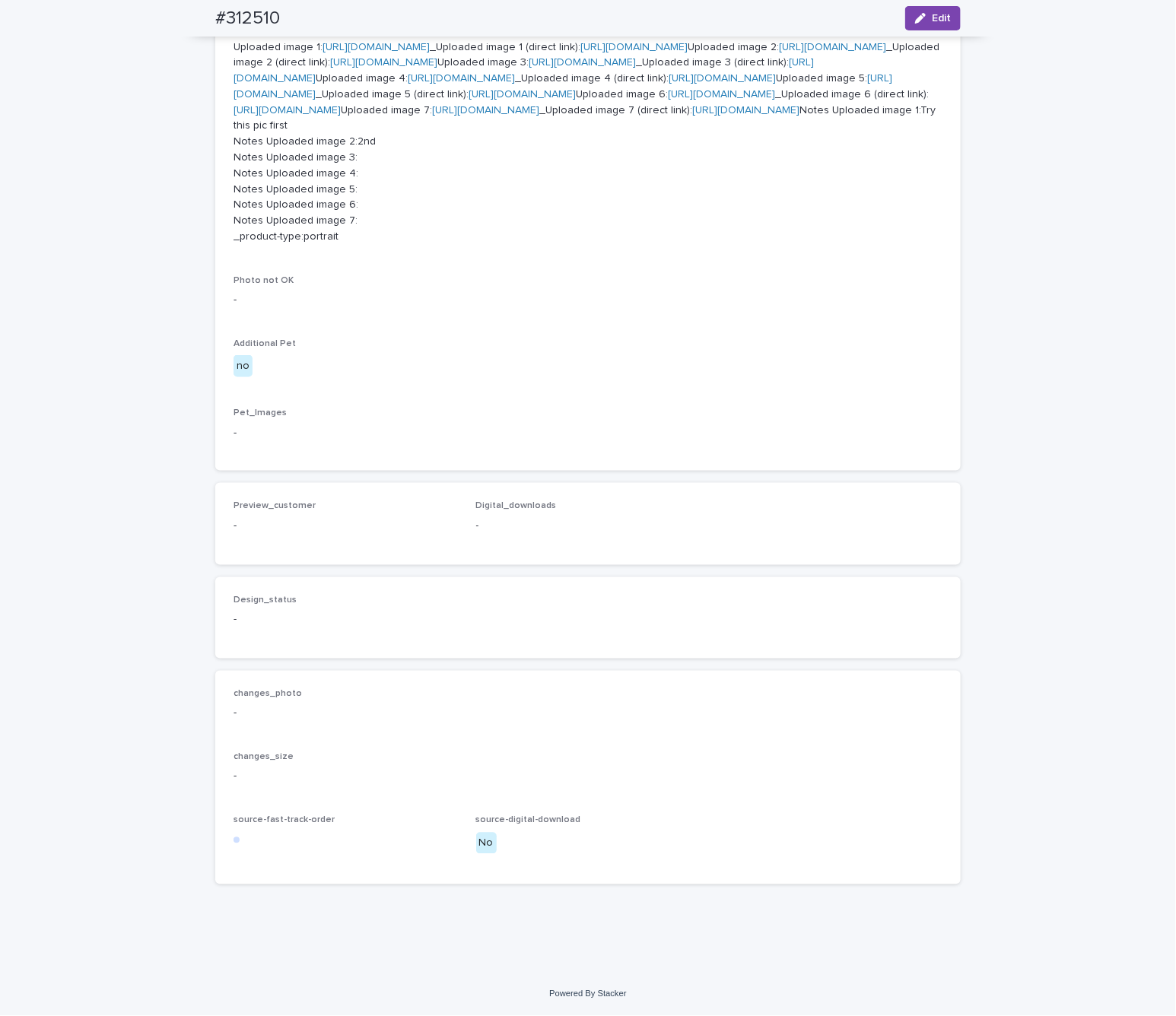
click at [692, 116] on link "[URL][DOMAIN_NAME]" at bounding box center [746, 110] width 107 height 11
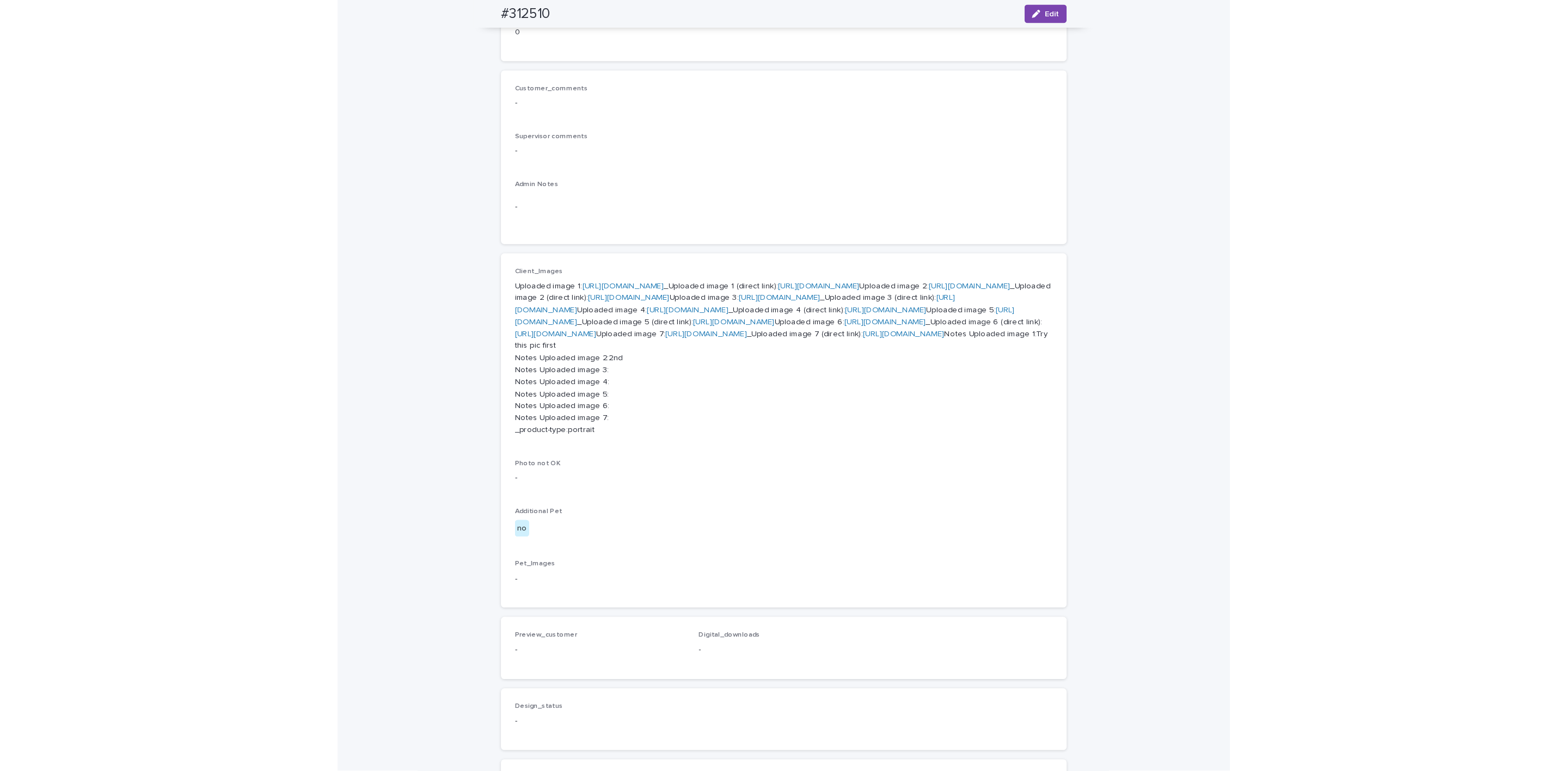
scroll to position [0, 0]
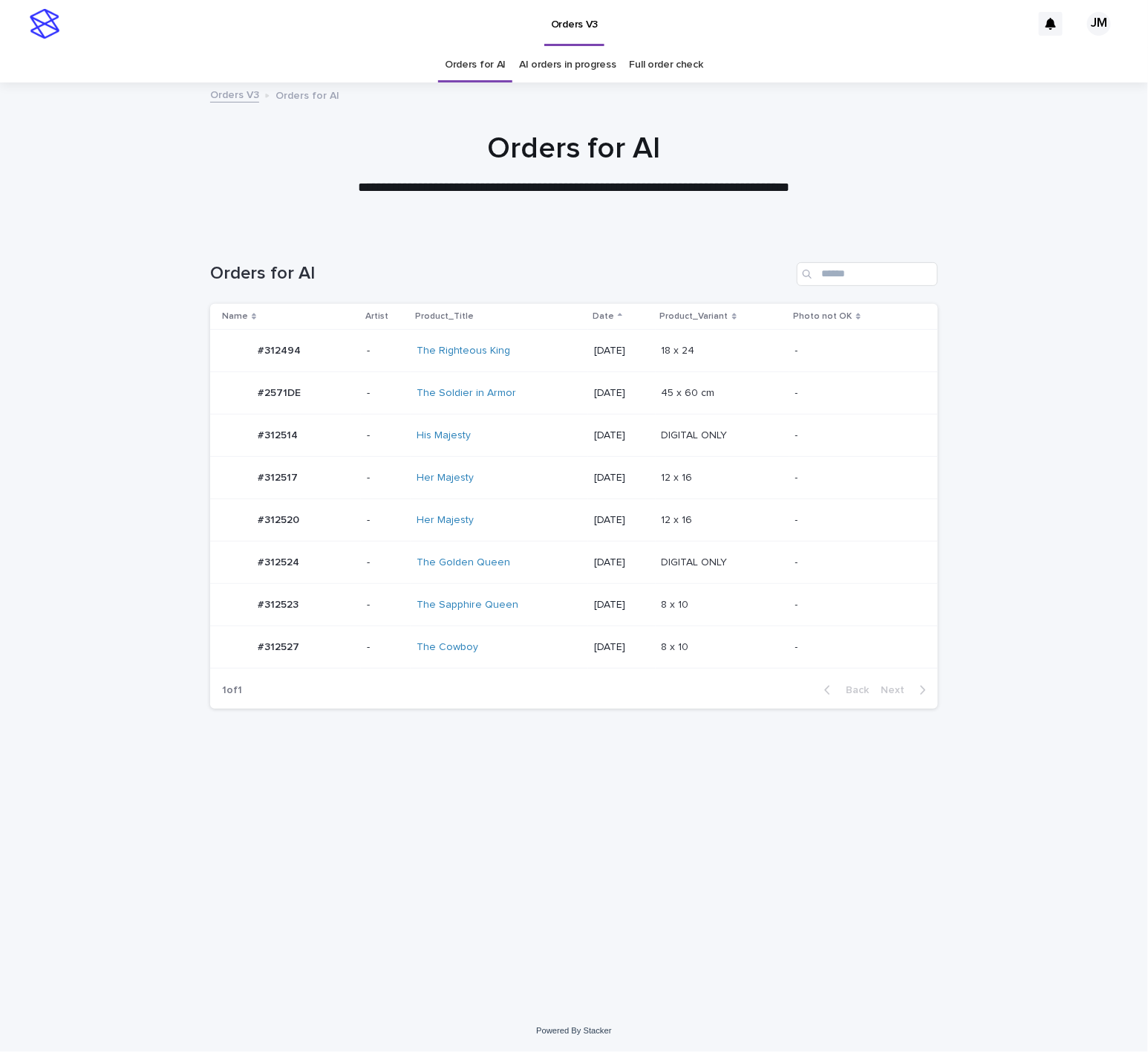
click at [512, 535] on td "Her Majesty" at bounding box center [500, 520] width 178 height 42
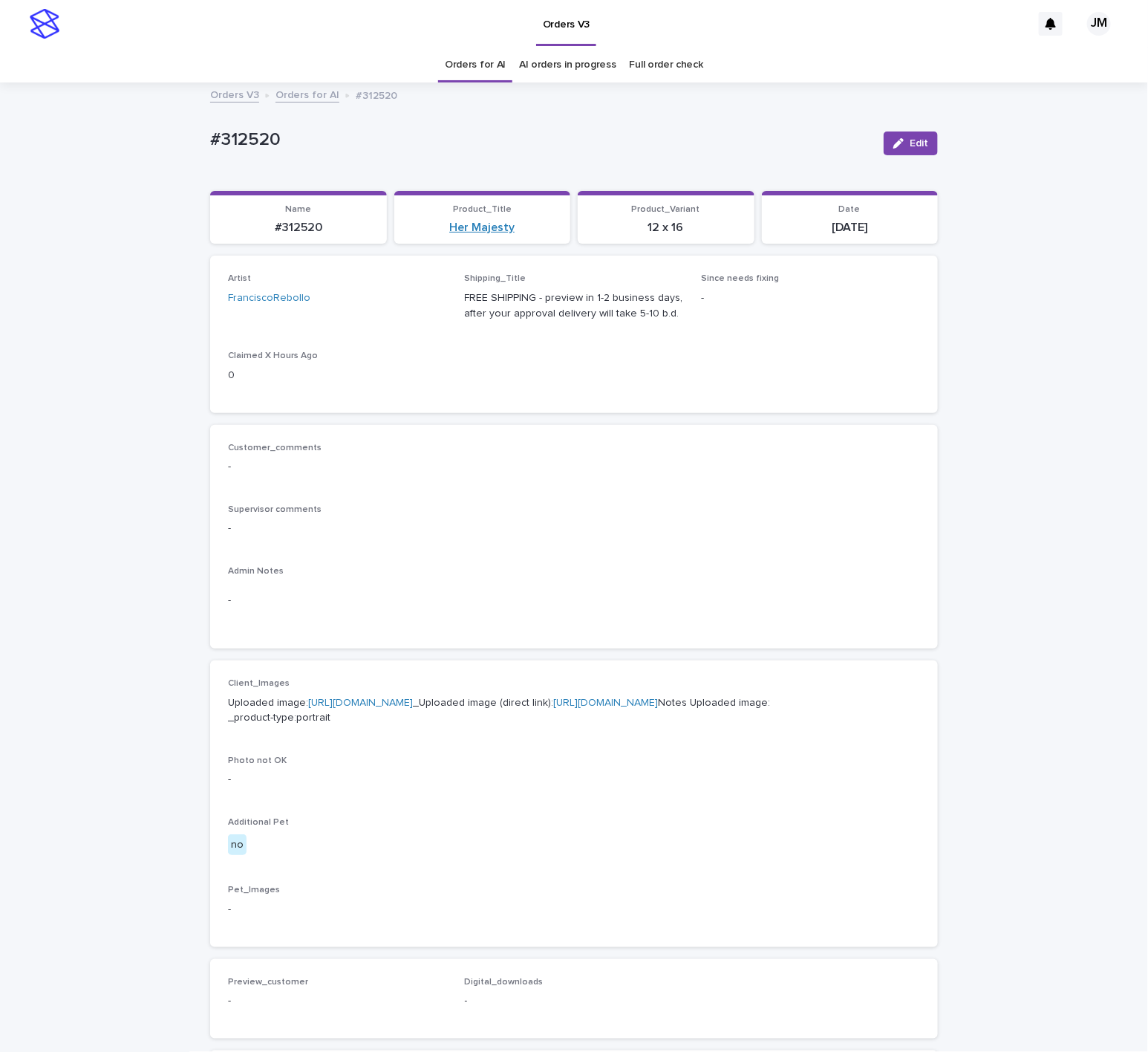
drag, startPoint x: 898, startPoint y: 147, endPoint x: 444, endPoint y: 235, distance: 462.4
click at [896, 147] on div "button" at bounding box center [901, 143] width 17 height 11
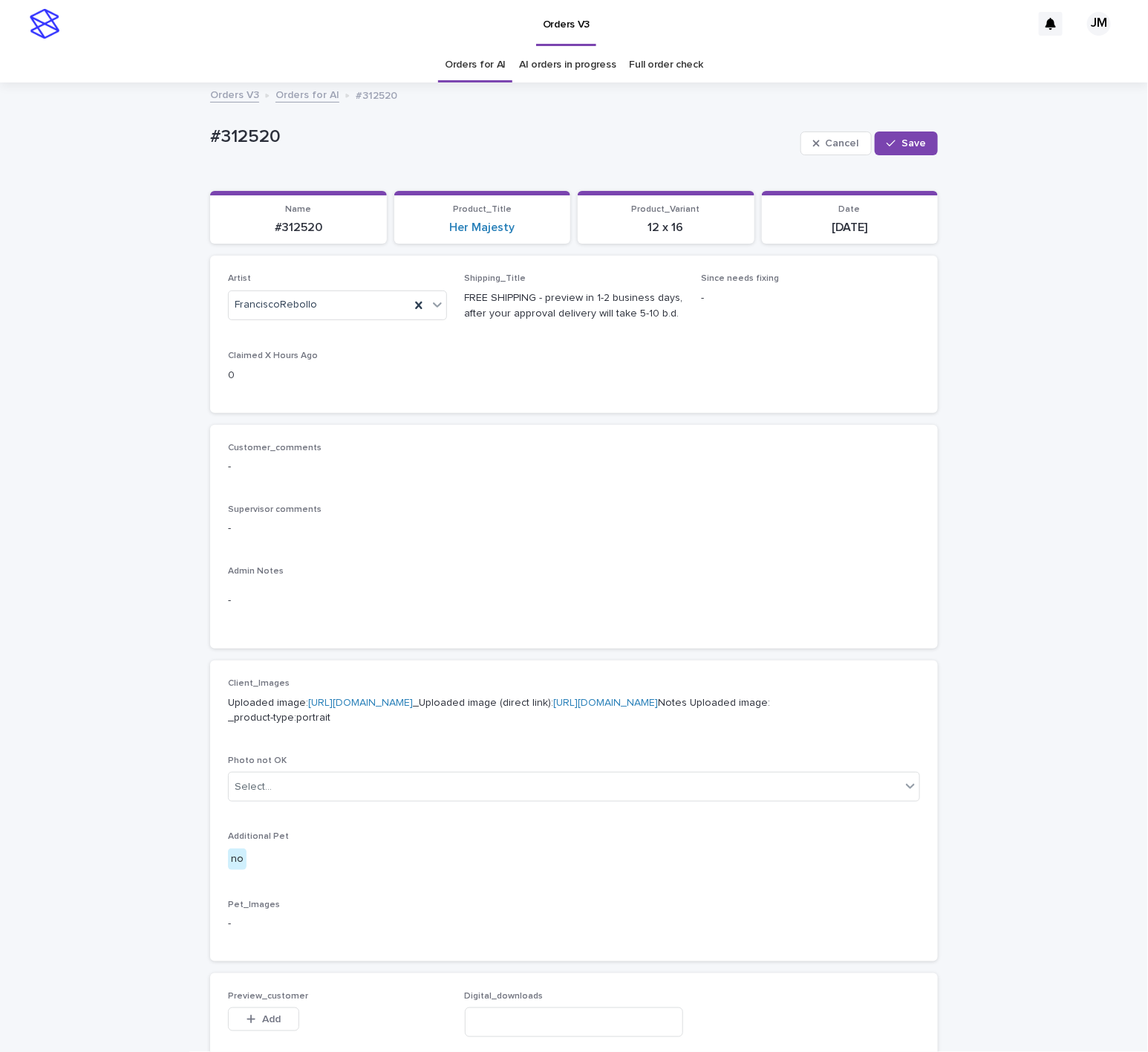
click at [503, 61] on div "Orders for AI" at bounding box center [475, 65] width 74 height 35
click at [486, 69] on link "Orders for AI" at bounding box center [475, 65] width 61 height 35
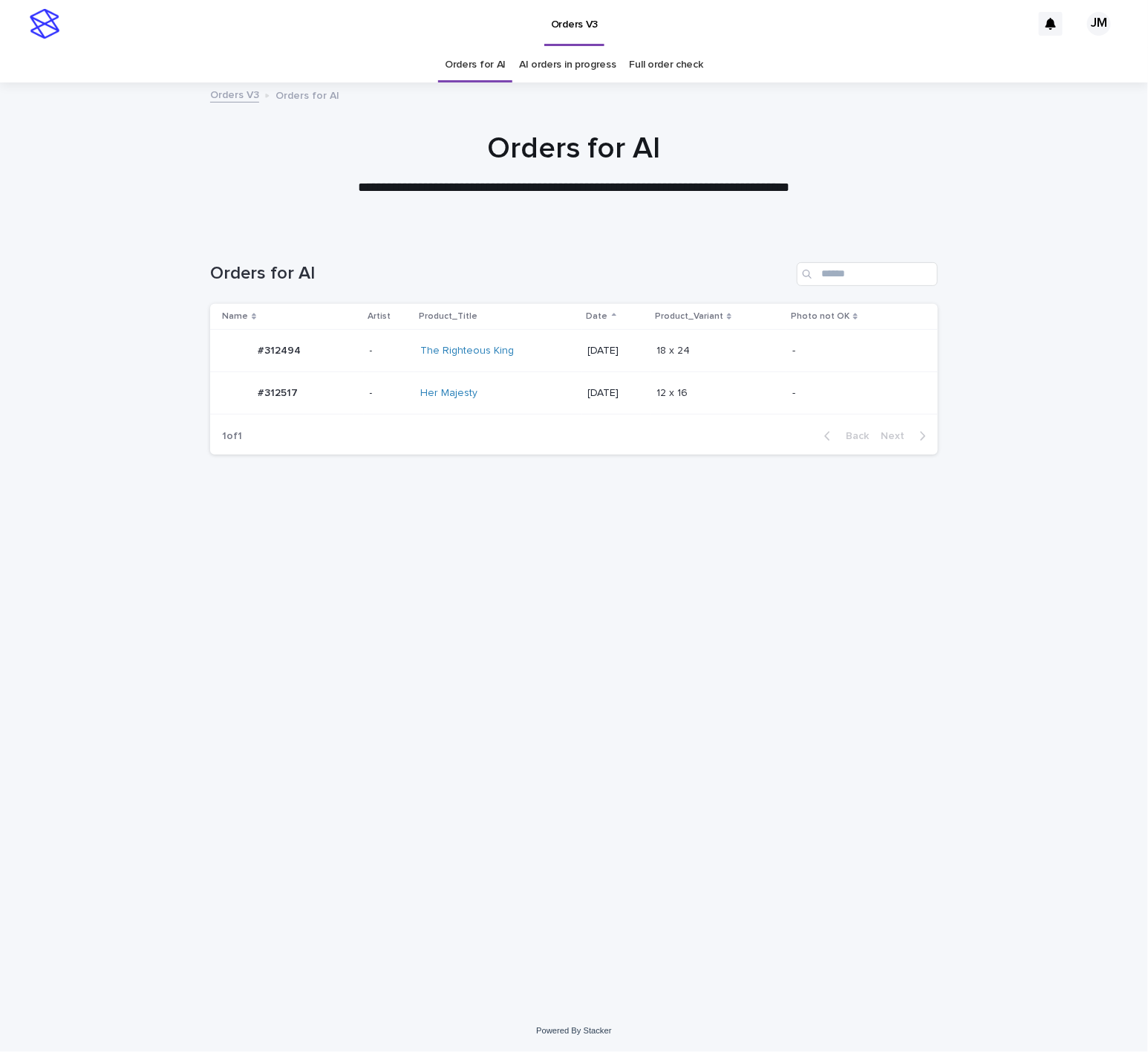
click at [475, 390] on div "Her Majesty" at bounding box center [481, 393] width 124 height 12
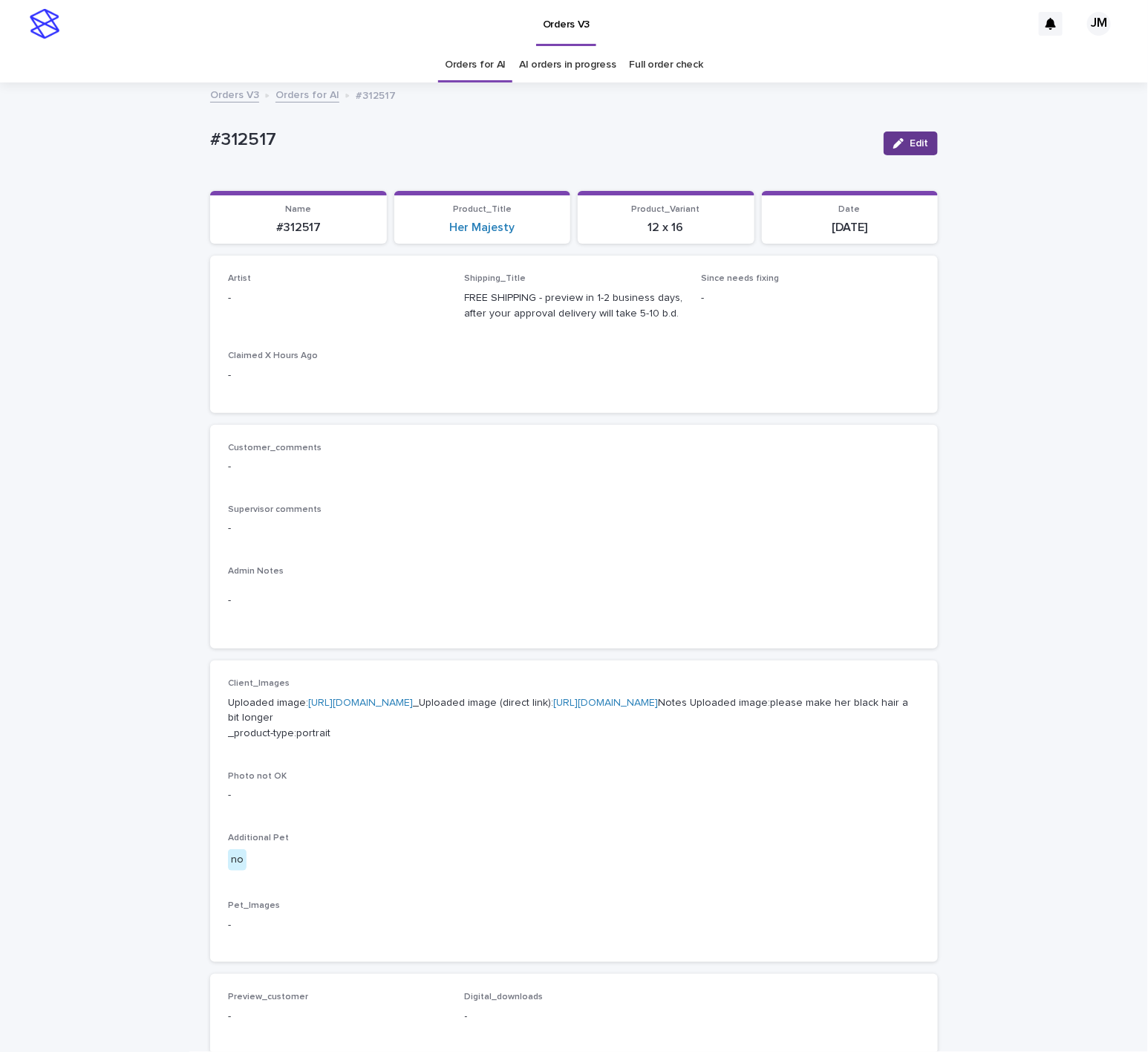
drag, startPoint x: 916, startPoint y: 145, endPoint x: 368, endPoint y: 376, distance: 594.7
click at [914, 145] on span "Edit" at bounding box center [919, 143] width 18 height 11
click at [337, 308] on div "Select..." at bounding box center [313, 305] width 169 height 25
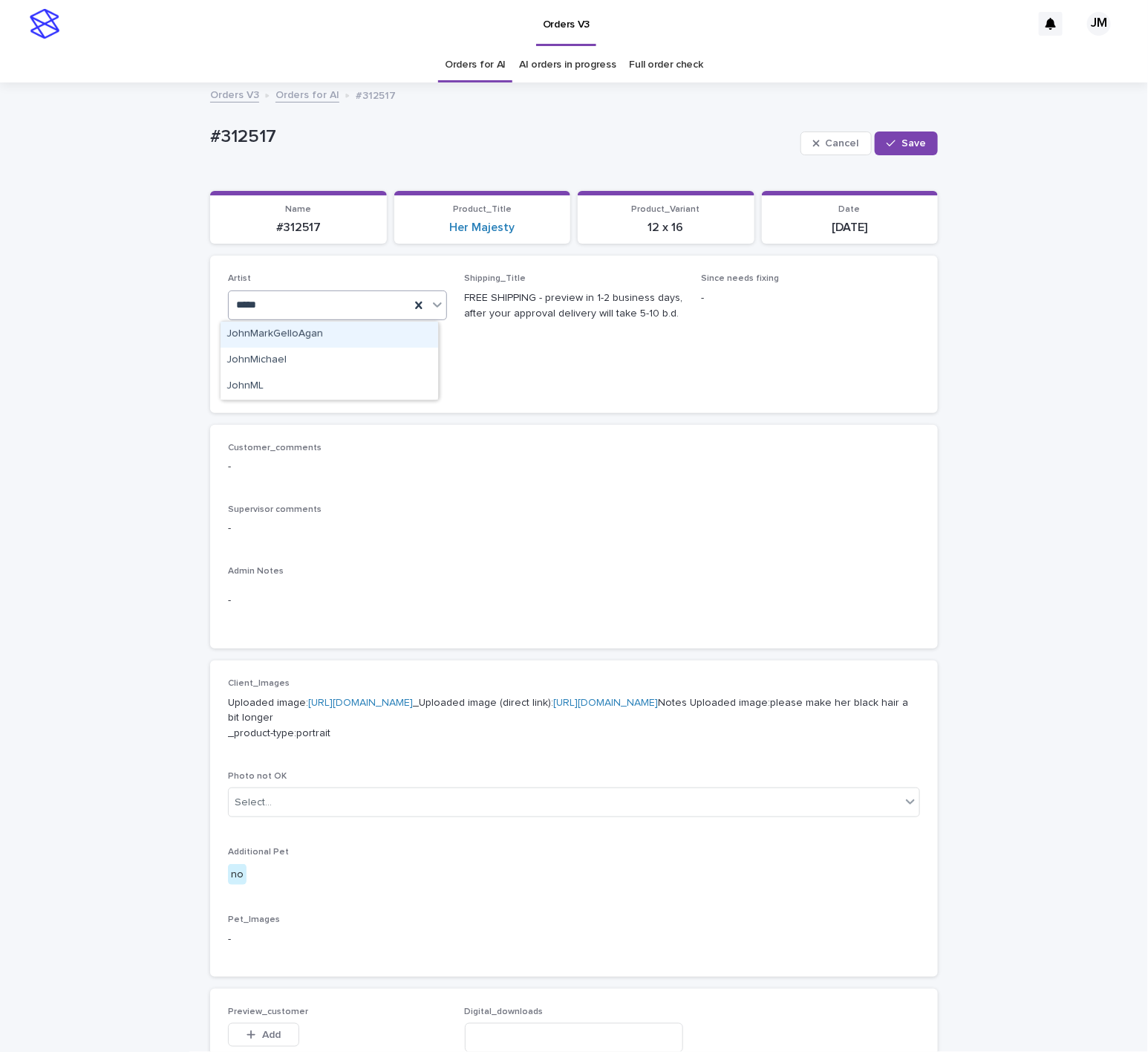
type input "******"
click at [350, 337] on div "JohnMichael" at bounding box center [330, 334] width 217 height 26
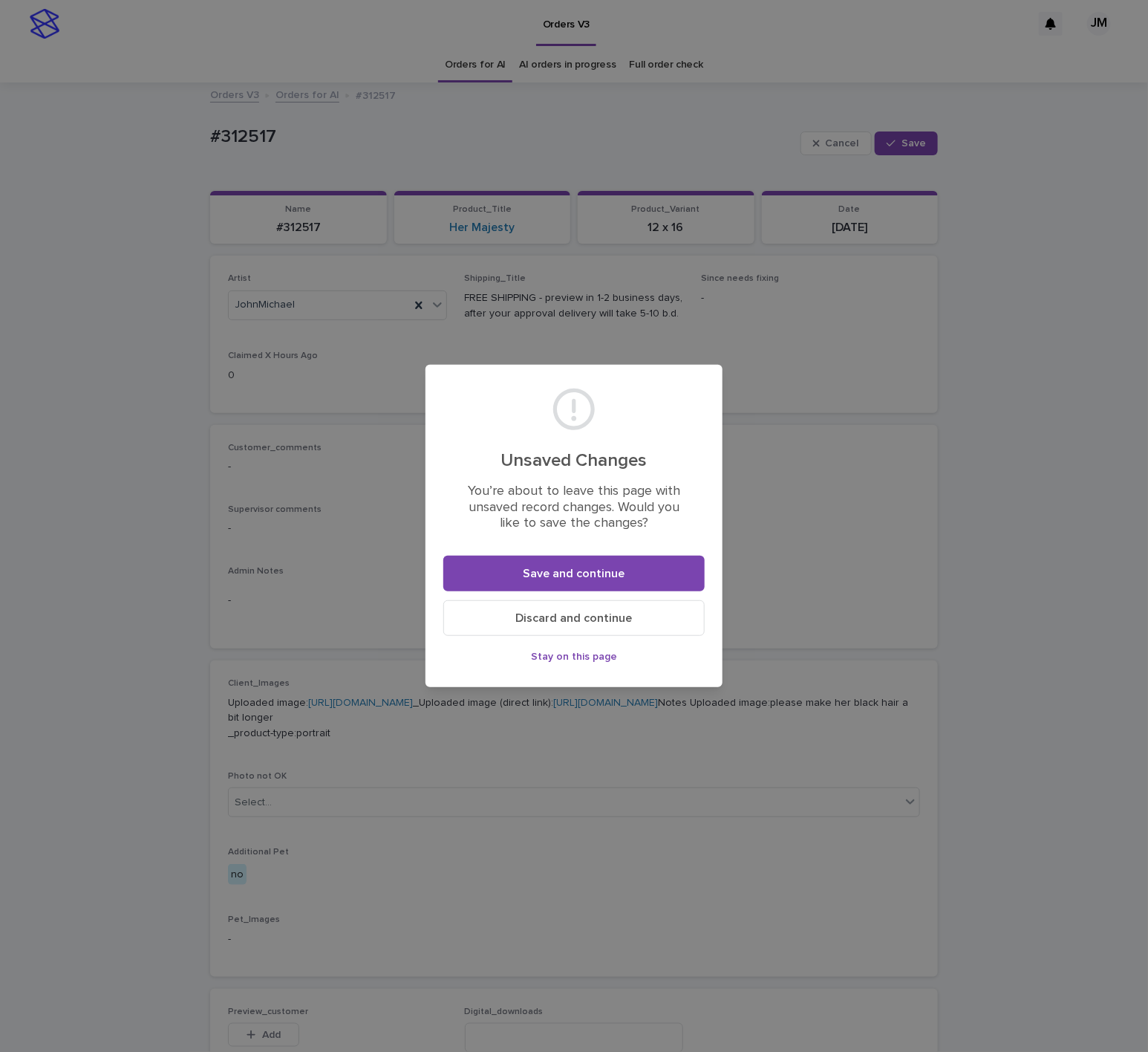
click at [600, 614] on span "Discard and continue" at bounding box center [574, 618] width 116 height 12
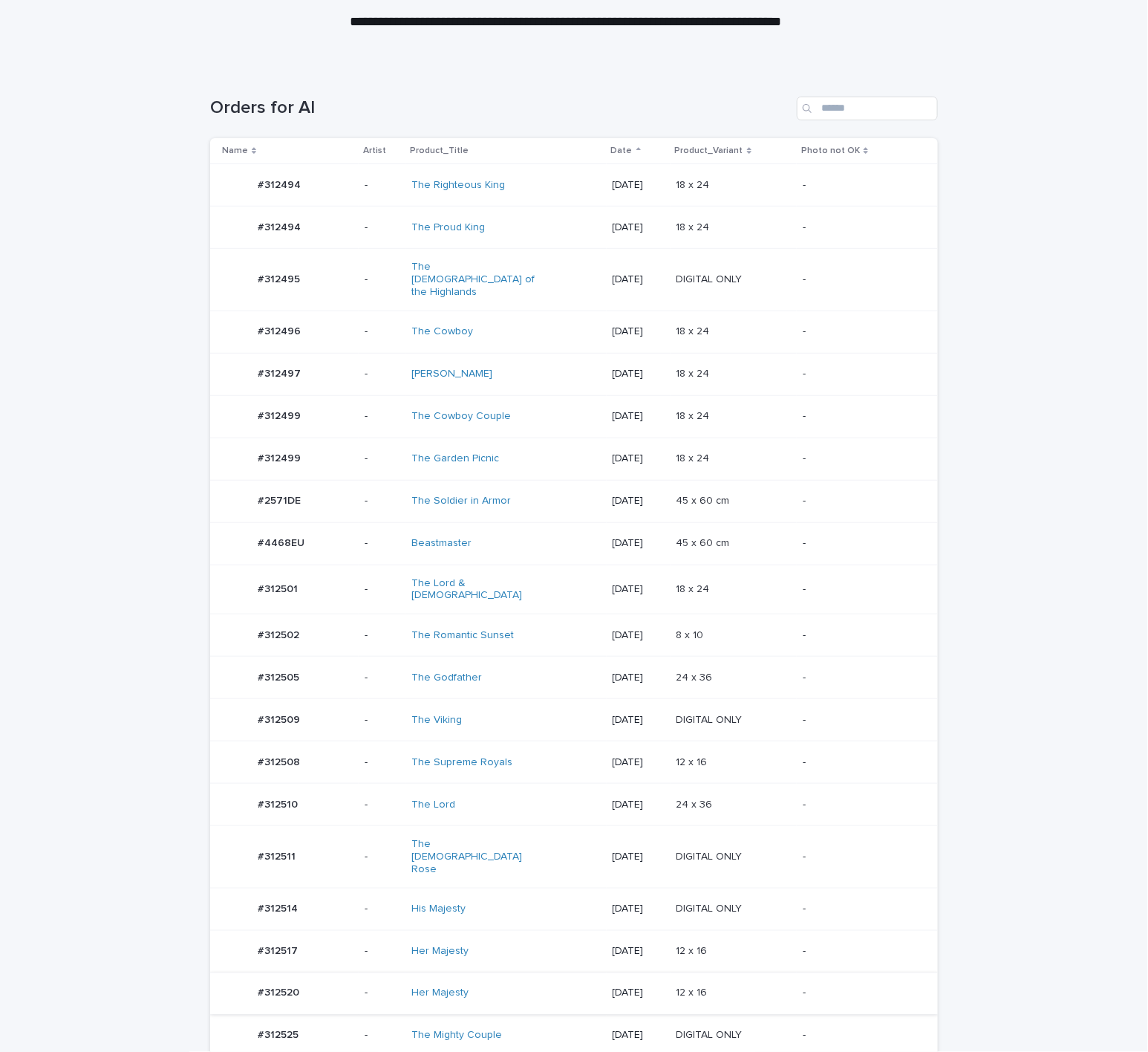
scroll to position [334, 0]
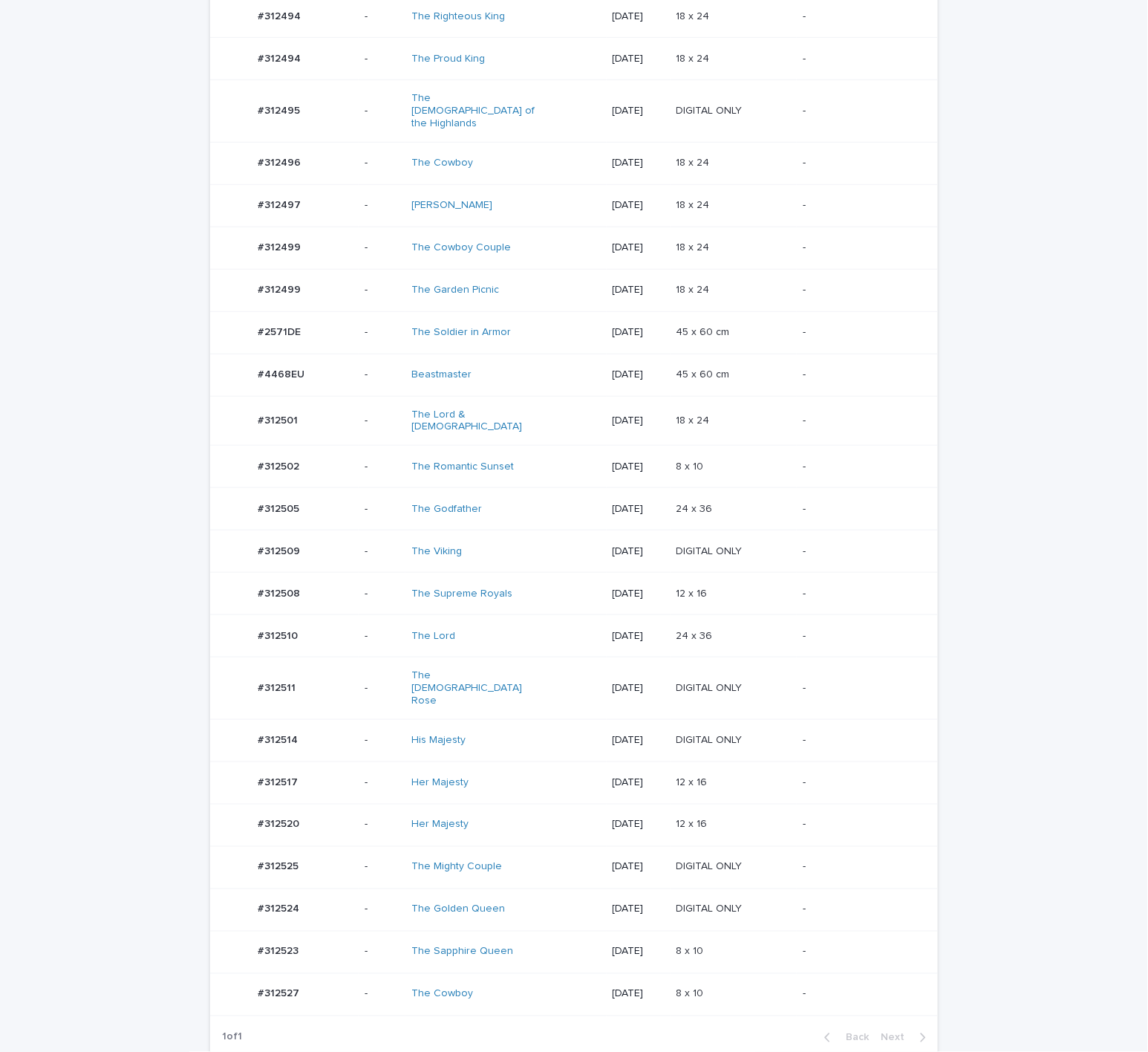
click at [561, 663] on div "The [DEMOGRAPHIC_DATA] Rose" at bounding box center [506, 687] width 188 height 49
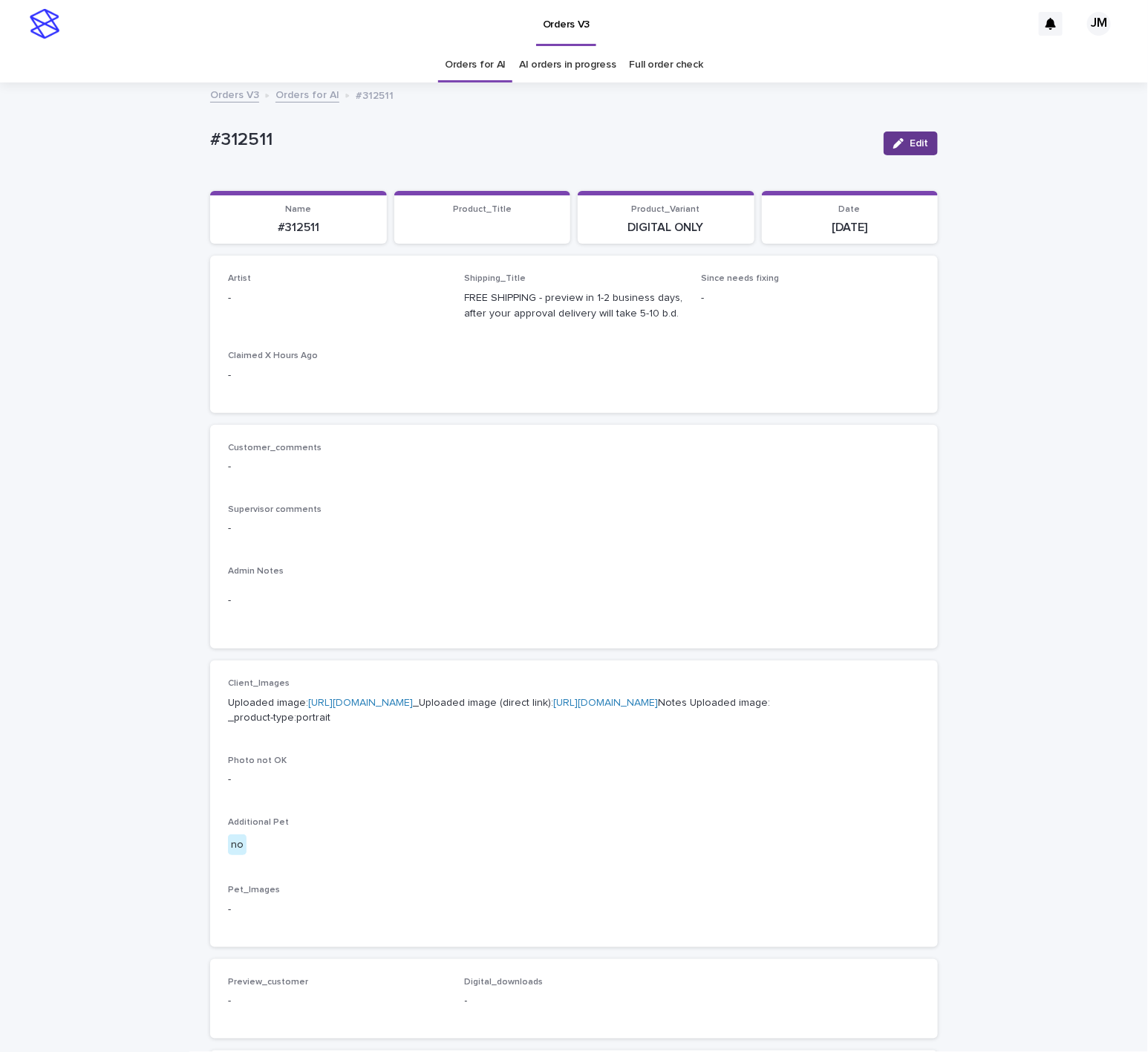
click at [914, 145] on span "Edit" at bounding box center [919, 143] width 18 height 11
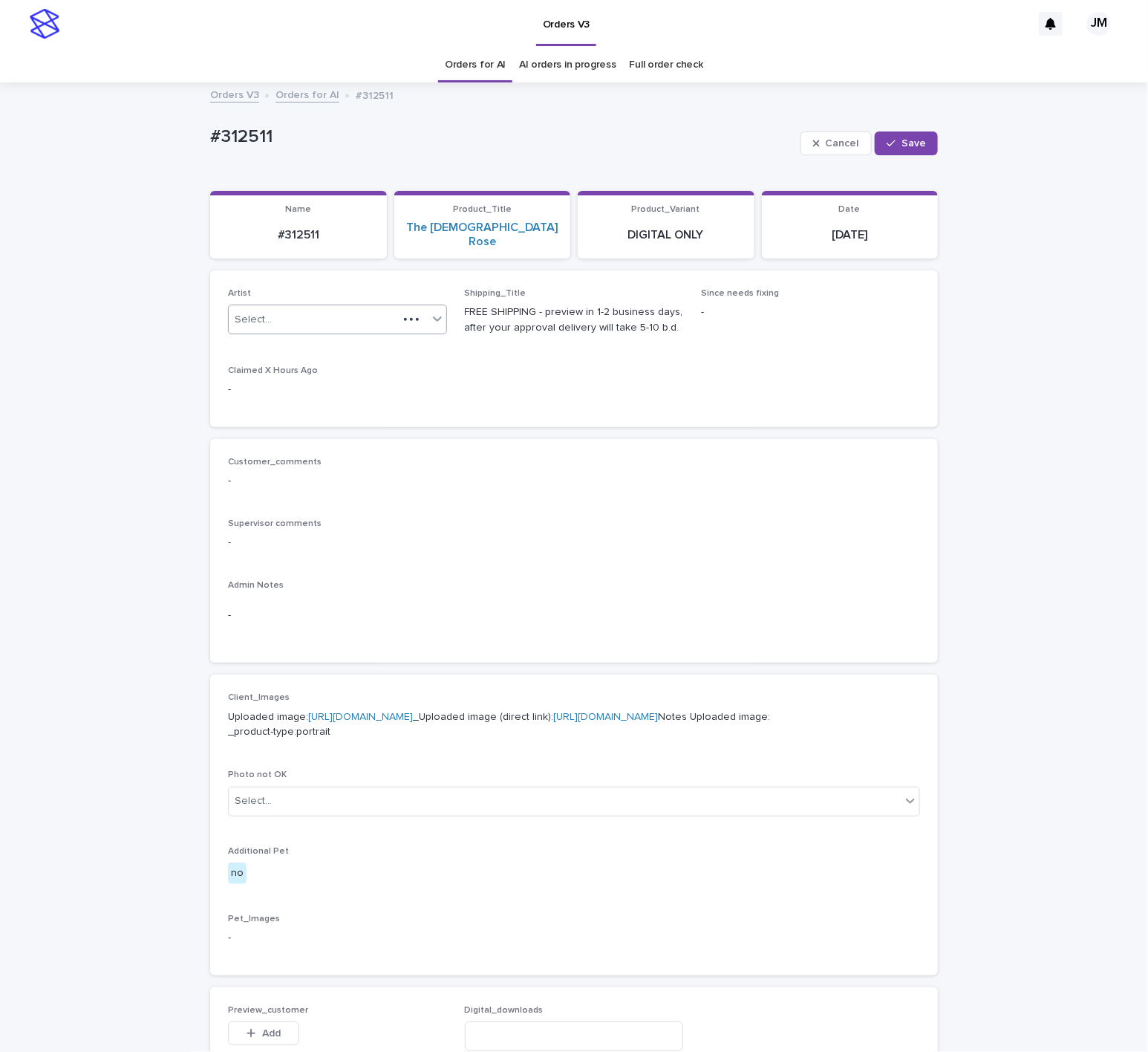
click at [345, 312] on div "Select..." at bounding box center [313, 320] width 169 height 25
type input "******"
click at [350, 343] on div "JohnMichael" at bounding box center [330, 334] width 217 height 26
drag, startPoint x: 890, startPoint y: 145, endPoint x: 538, endPoint y: 1, distance: 380.3
click at [889, 144] on div "button" at bounding box center [894, 143] width 15 height 11
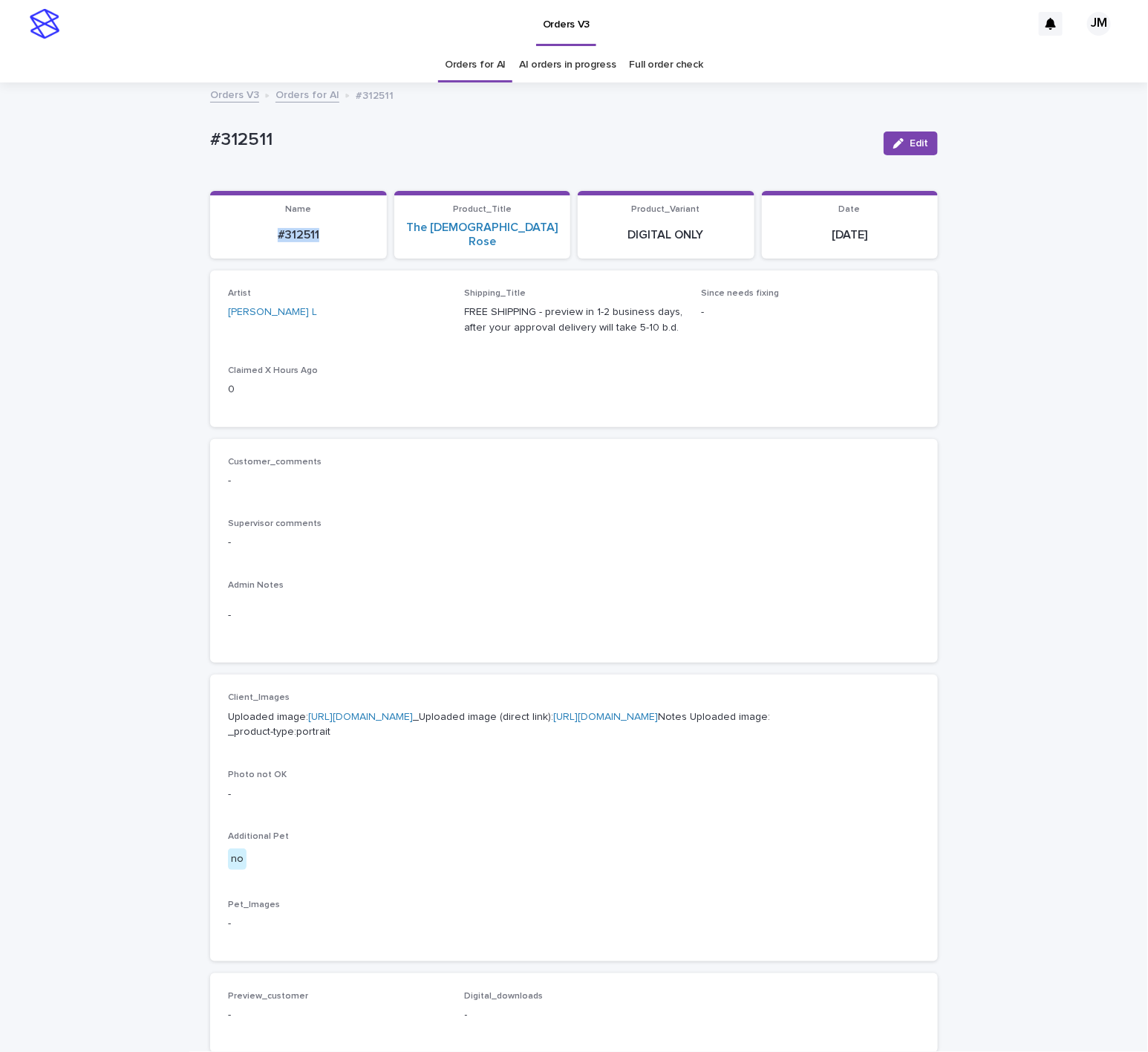
drag, startPoint x: 326, startPoint y: 226, endPoint x: 247, endPoint y: 219, distance: 79.3
click at [247, 225] on div "#312511" at bounding box center [298, 233] width 159 height 17
copy p "#312511"
drag, startPoint x: 81, startPoint y: 586, endPoint x: 110, endPoint y: 549, distance: 47.0
click at [82, 586] on div "Loading... Saving… Loading... Saving… #312511 Edit #312511 Edit Sorry, there wa…" at bounding box center [574, 767] width 1148 height 1368
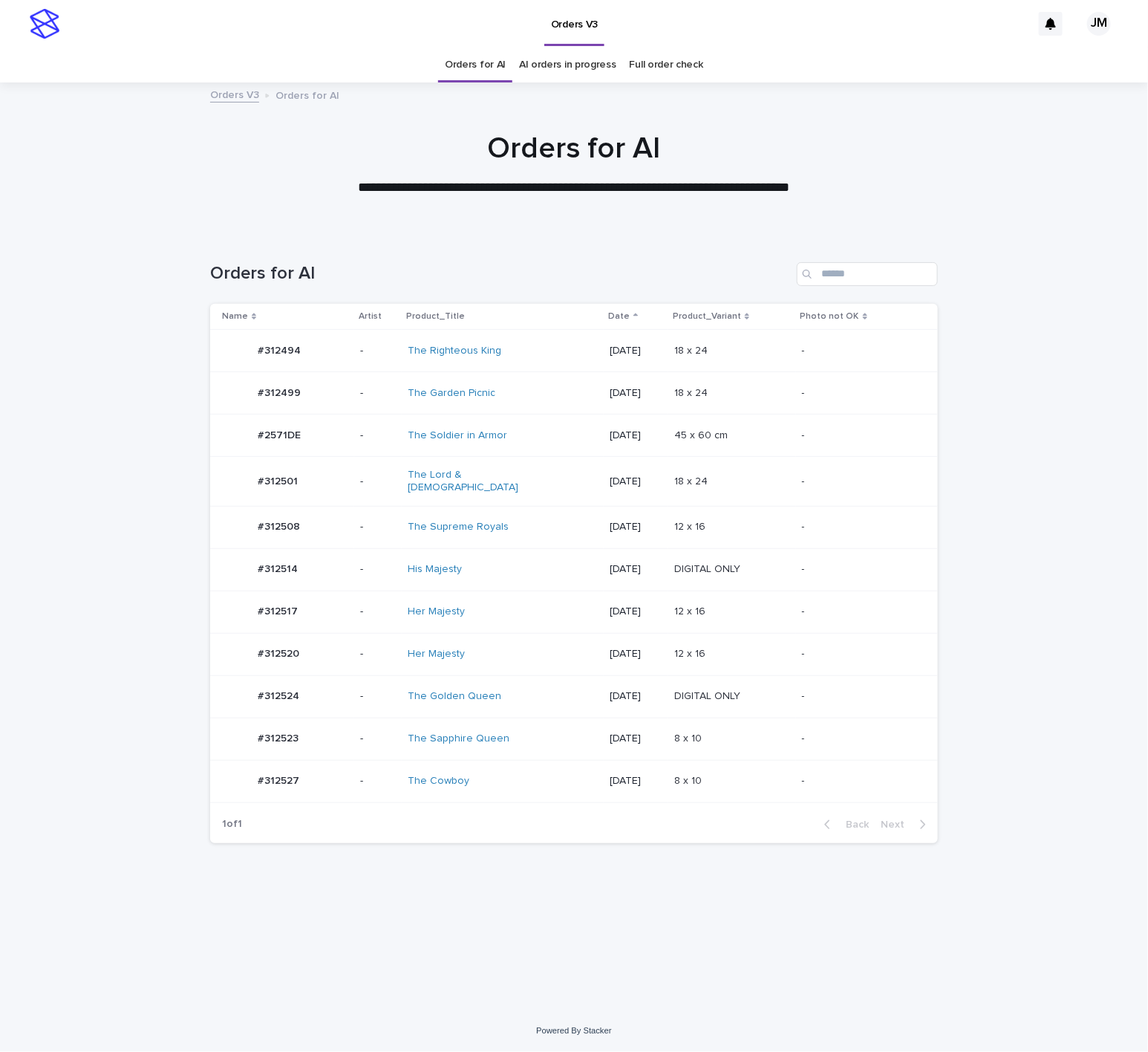
click at [557, 642] on div "Her Majesty" at bounding box center [502, 654] width 190 height 25
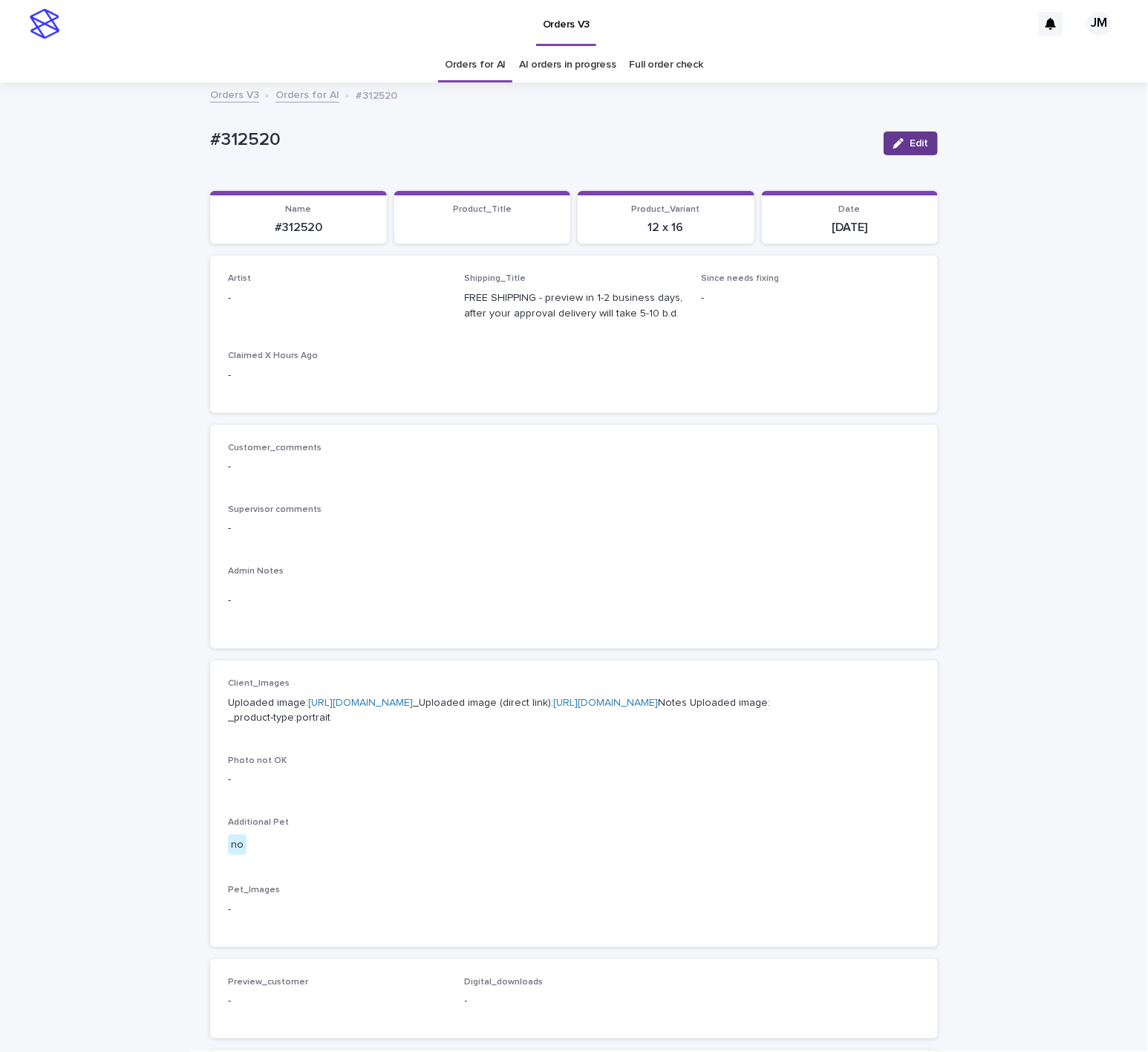
click at [910, 140] on span "Edit" at bounding box center [919, 143] width 18 height 11
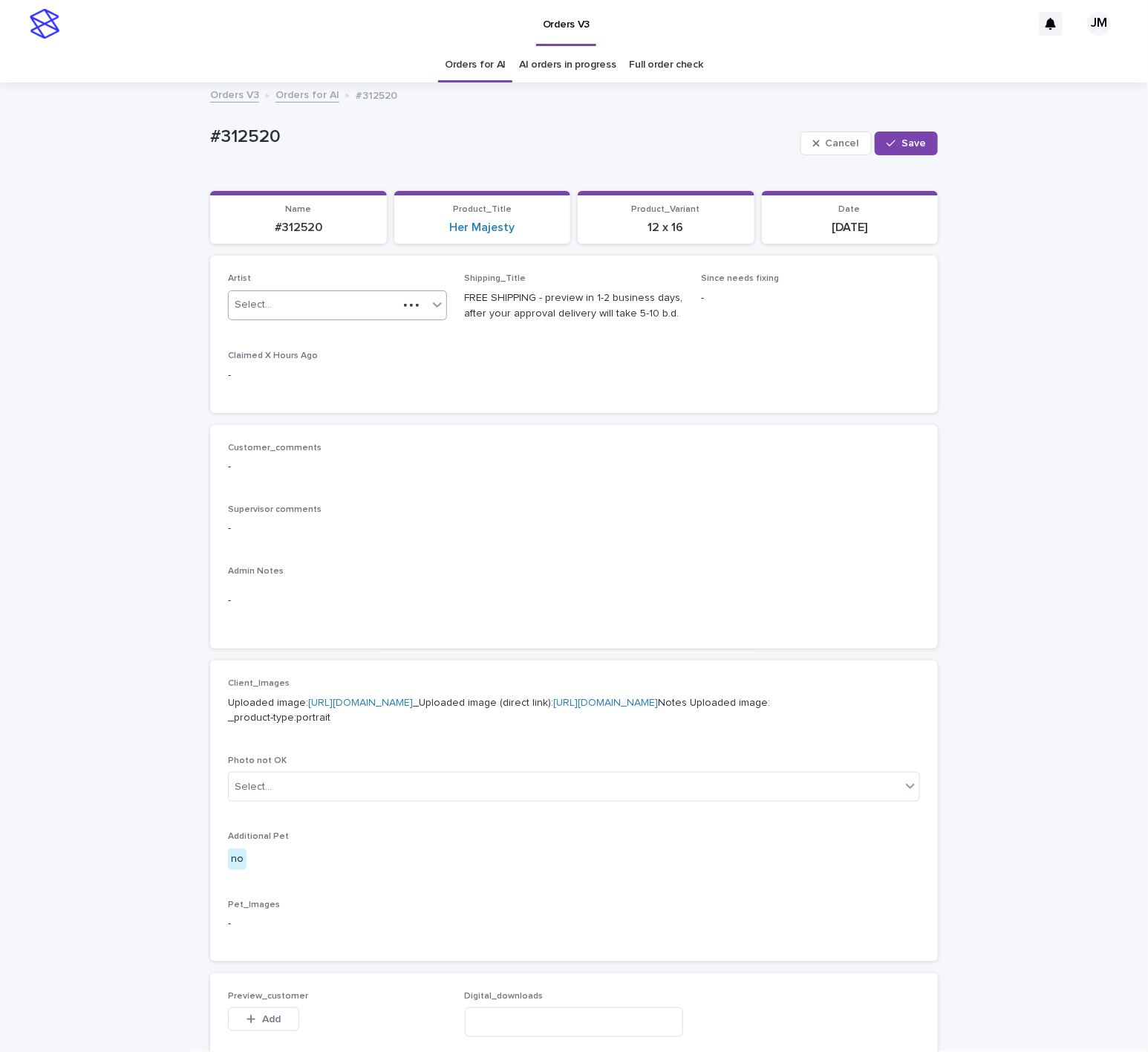
drag, startPoint x: 242, startPoint y: 312, endPoint x: 254, endPoint y: 306, distance: 13.4
click at [245, 311] on div "Select..." at bounding box center [338, 306] width 219 height 30
click at [256, 304] on div "Select..." at bounding box center [253, 305] width 37 height 16
type input "******"
click at [336, 327] on div "JohnMichael" at bounding box center [330, 334] width 217 height 26
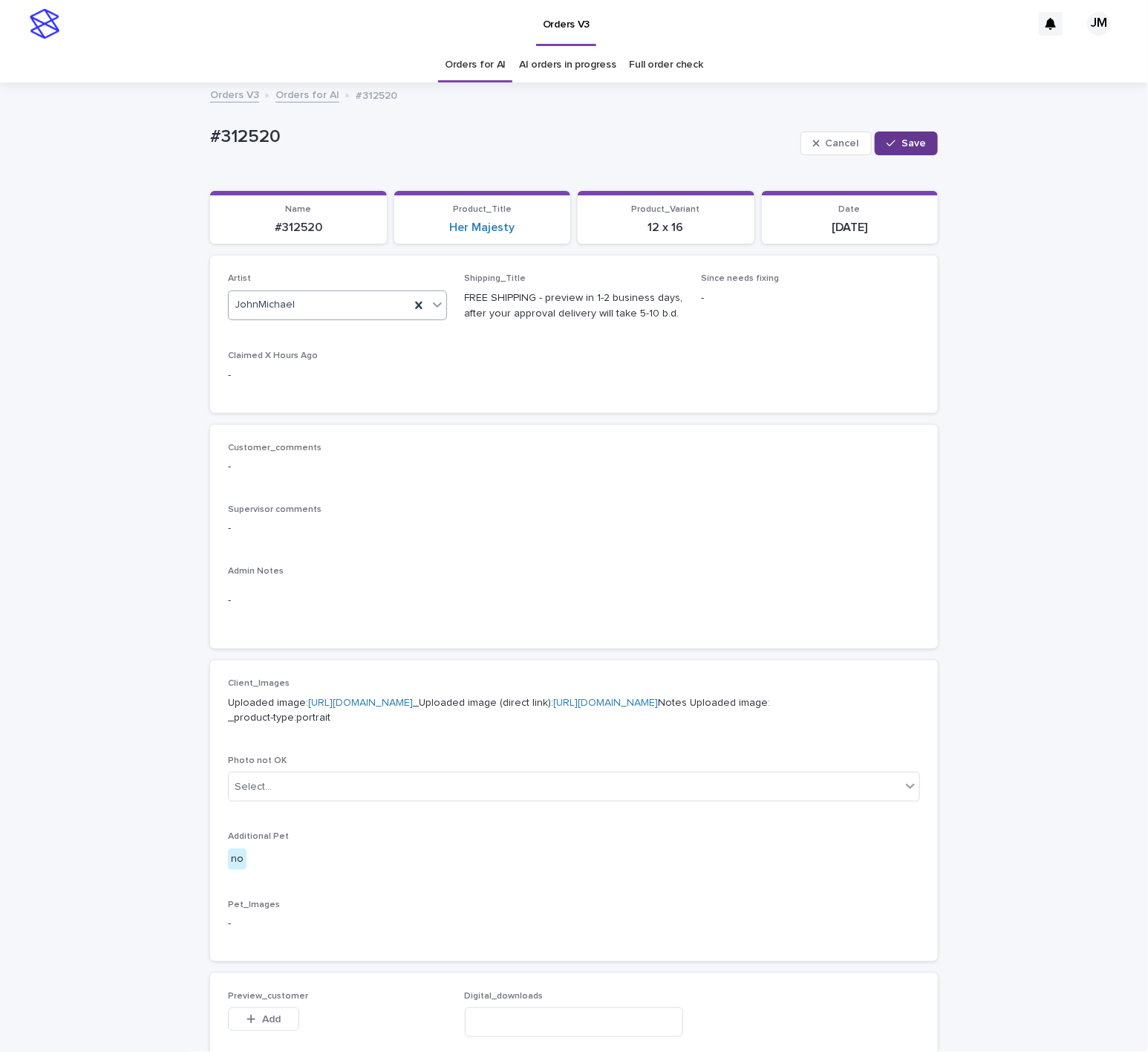
drag, startPoint x: 889, startPoint y: 137, endPoint x: 343, endPoint y: 17, distance: 559.0
click at [876, 138] on button "Save" at bounding box center [906, 143] width 63 height 24
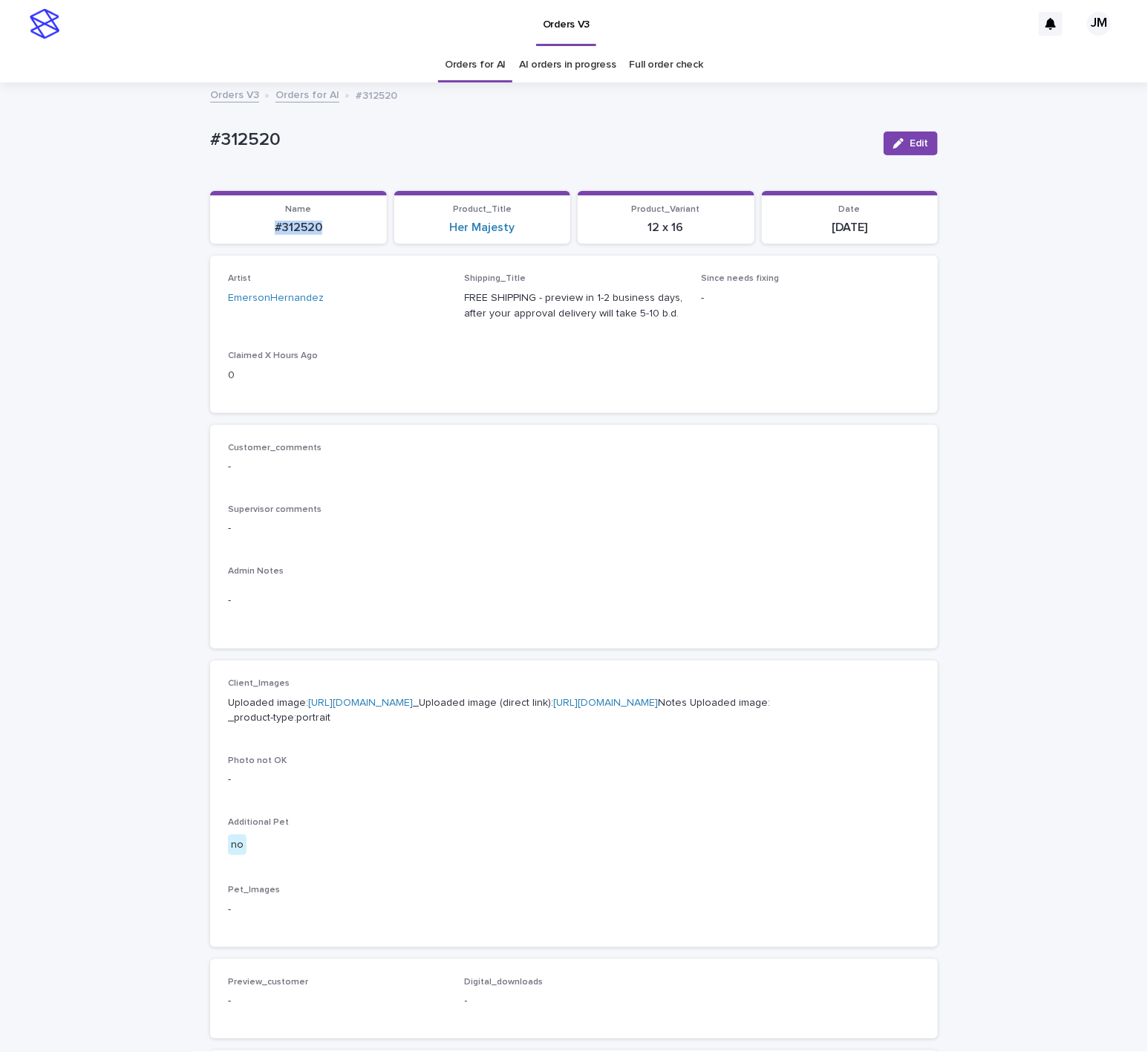
drag, startPoint x: 323, startPoint y: 228, endPoint x: 261, endPoint y: 228, distance: 62.0
click at [261, 228] on p "#312520" at bounding box center [298, 228] width 159 height 14
copy p "#312520"
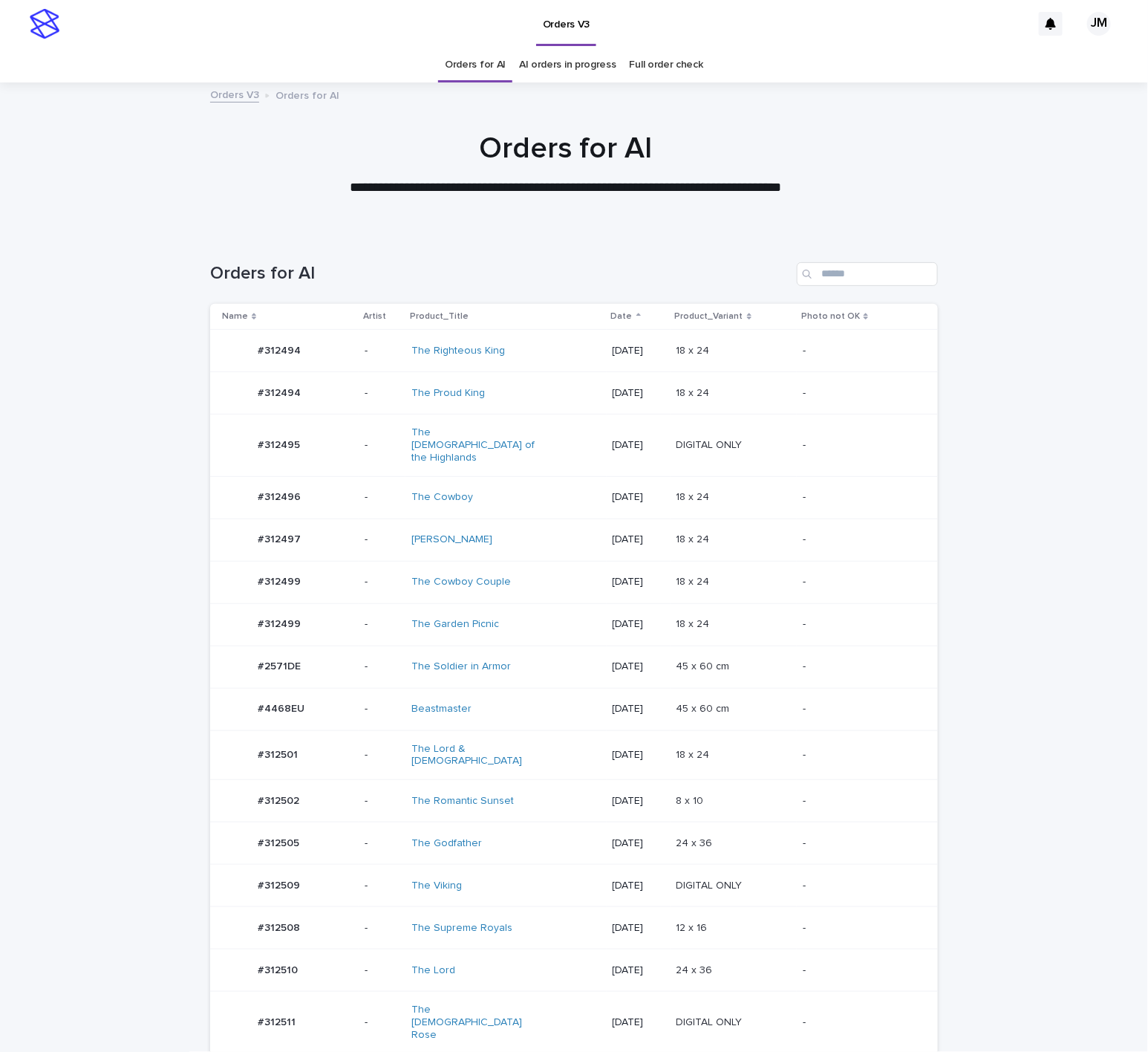
click at [486, 958] on div "The Lord" at bounding box center [506, 971] width 188 height 25
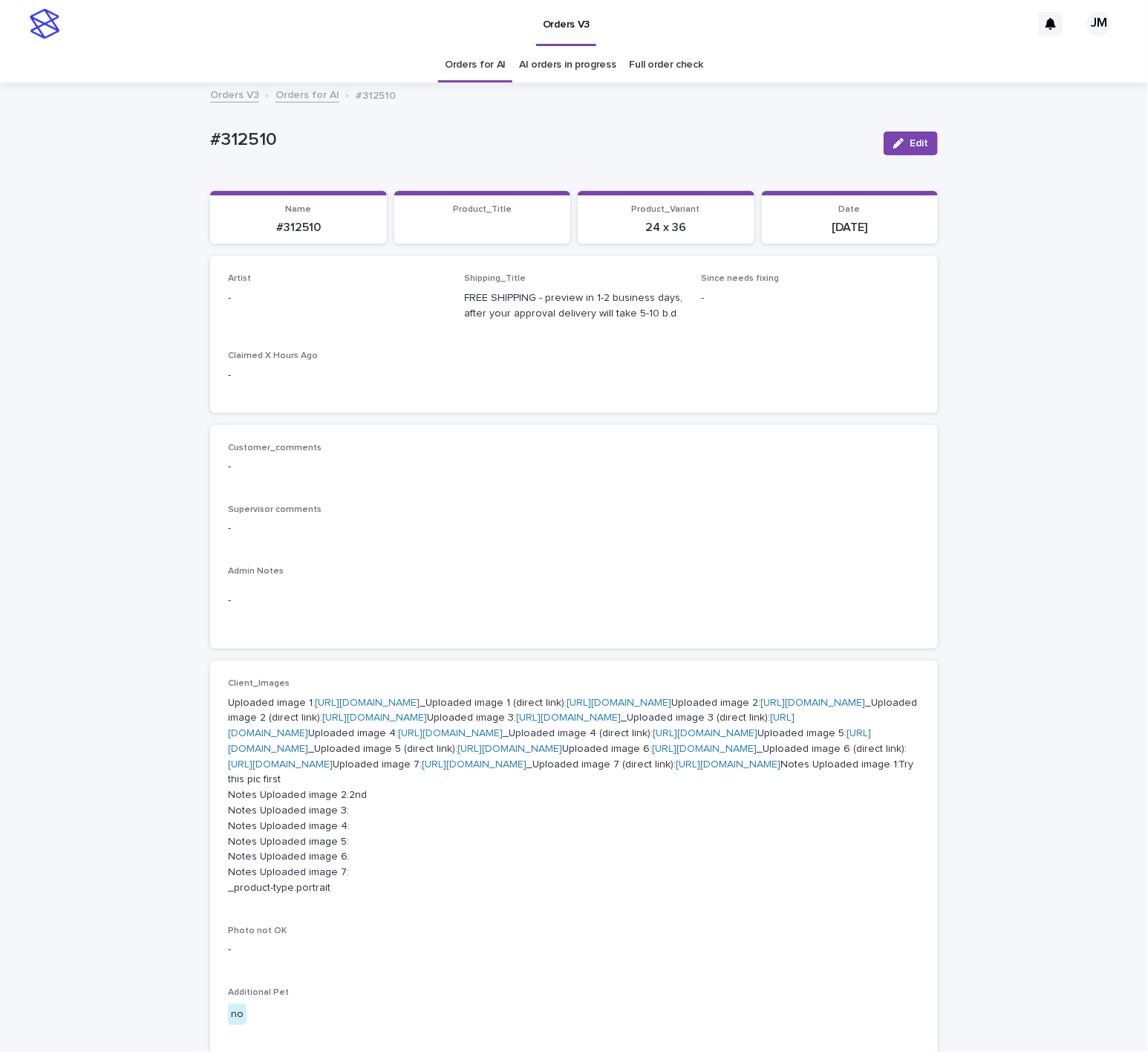
click at [913, 147] on span "Edit" at bounding box center [919, 143] width 18 height 11
click at [323, 297] on div "Select..." at bounding box center [313, 305] width 169 height 25
type input "******"
click at [364, 339] on div "JohnMichael" at bounding box center [330, 334] width 217 height 26
click at [902, 144] on span "Save" at bounding box center [914, 143] width 25 height 11
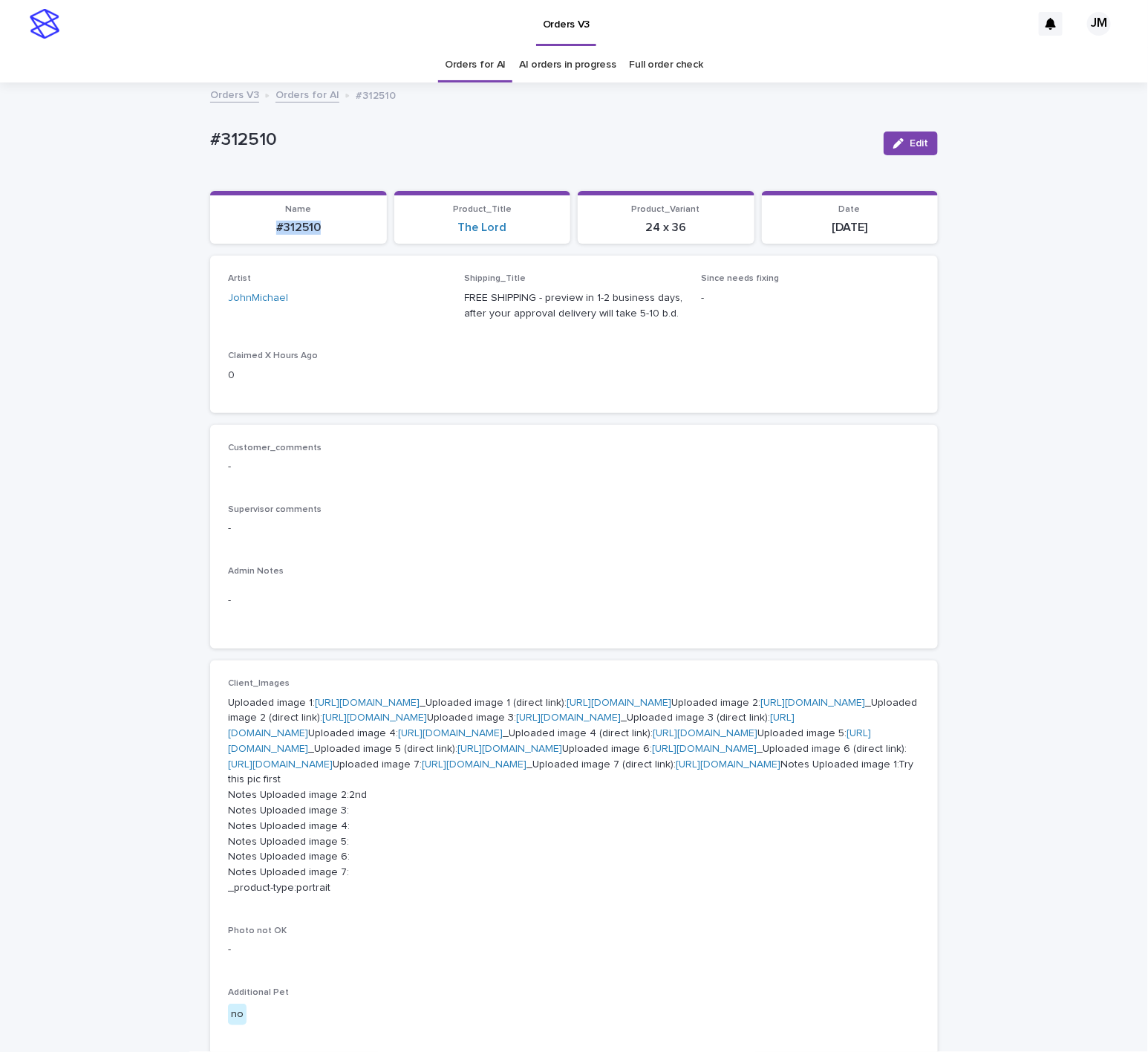
drag, startPoint x: 326, startPoint y: 225, endPoint x: 305, endPoint y: 228, distance: 21.2
click at [250, 228] on p "#312510" at bounding box center [298, 228] width 159 height 14
copy p "#312510"
